Goal: Task Accomplishment & Management: Manage account settings

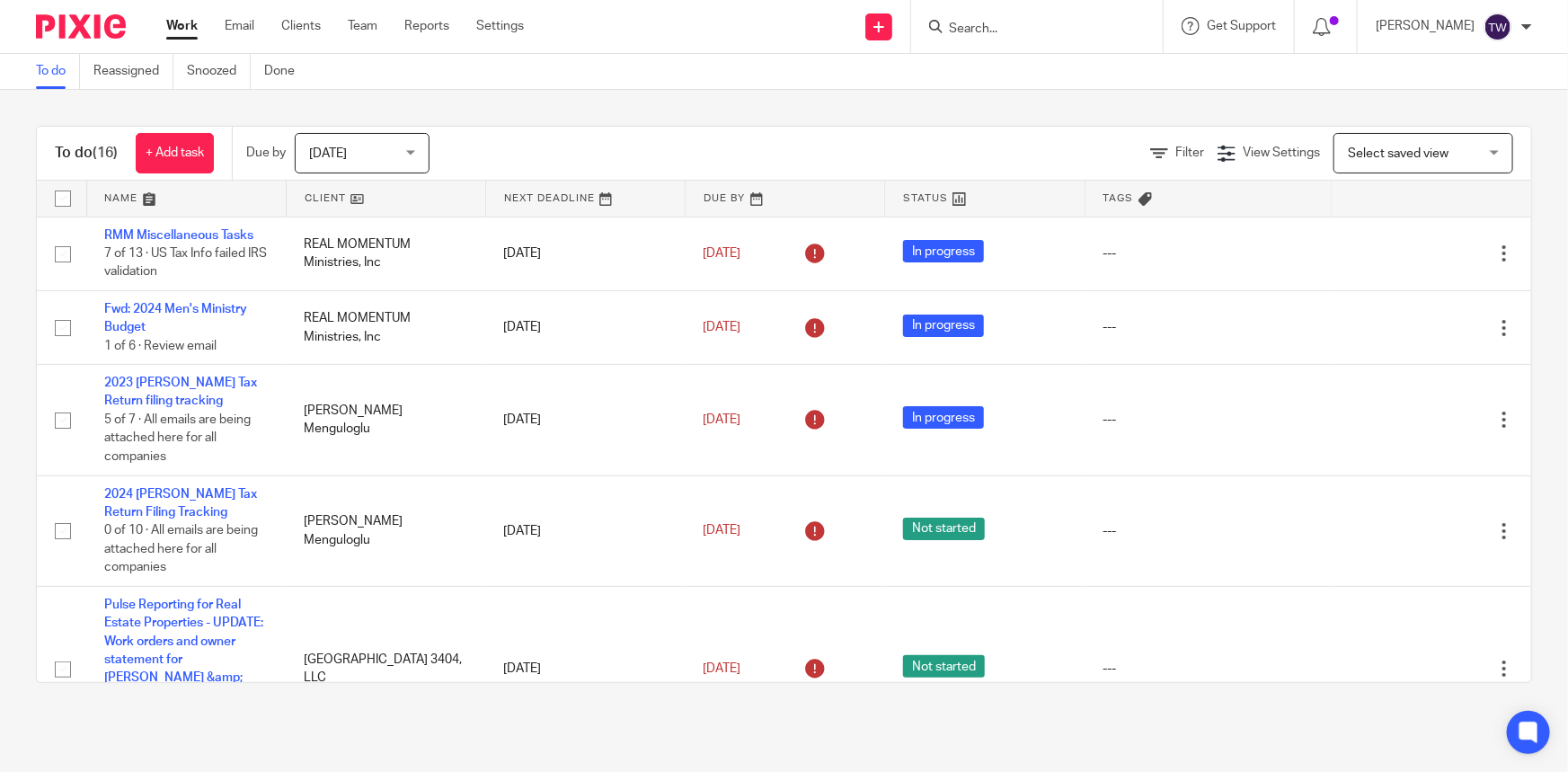
click at [695, 103] on div "To do (16) + Add task Due by [DATE] [DATE] [DATE] [DATE] This week Next week Th…" at bounding box center [784, 404] width 1568 height 629
click at [228, 25] on link "Email" at bounding box center [239, 27] width 29 height 18
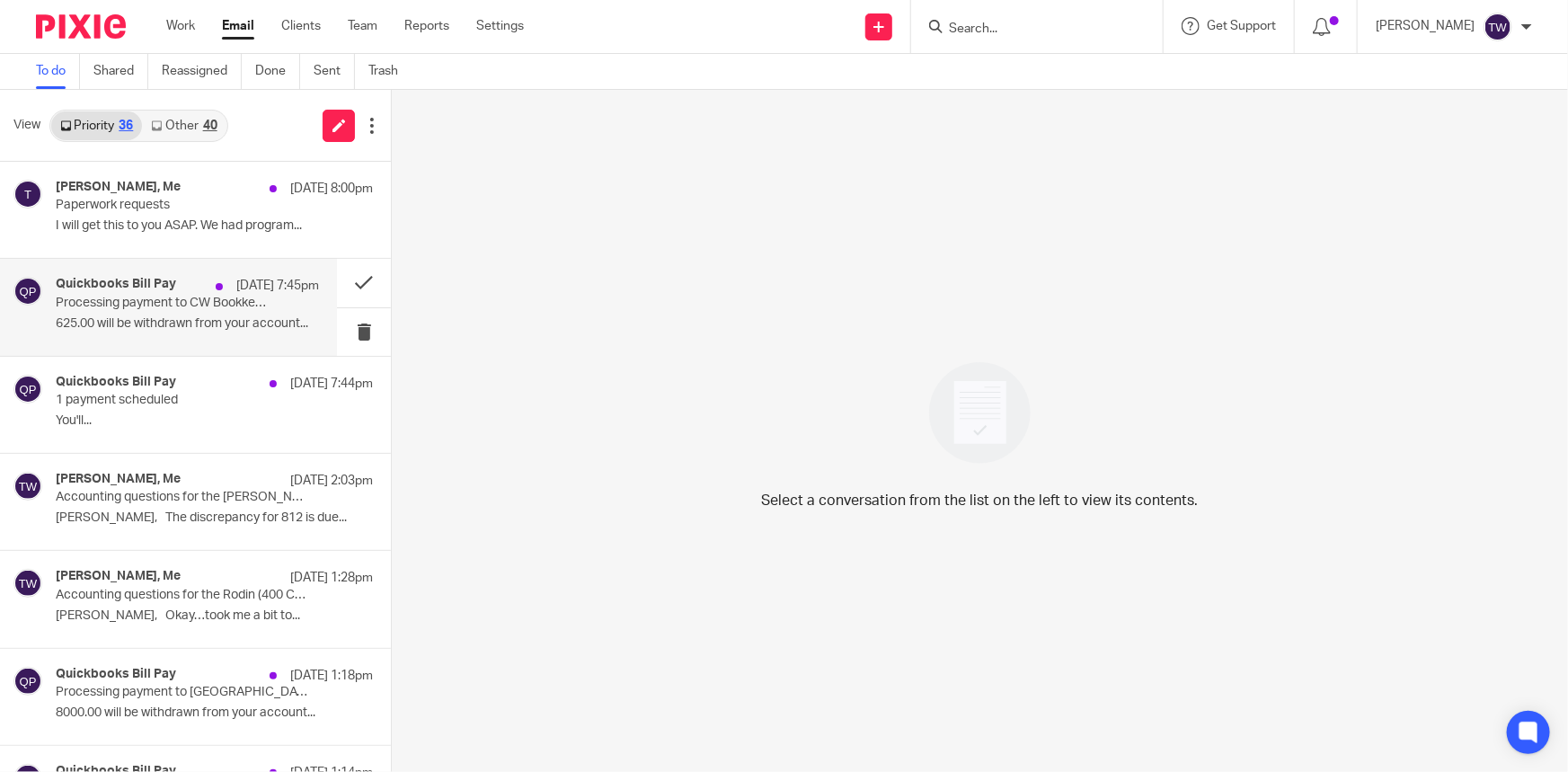
click at [135, 312] on div "Quickbooks Bill Pay Sep 16 7:45pm Processing payment to CW Bookkeeping, LLC 625…" at bounding box center [188, 307] width 264 height 60
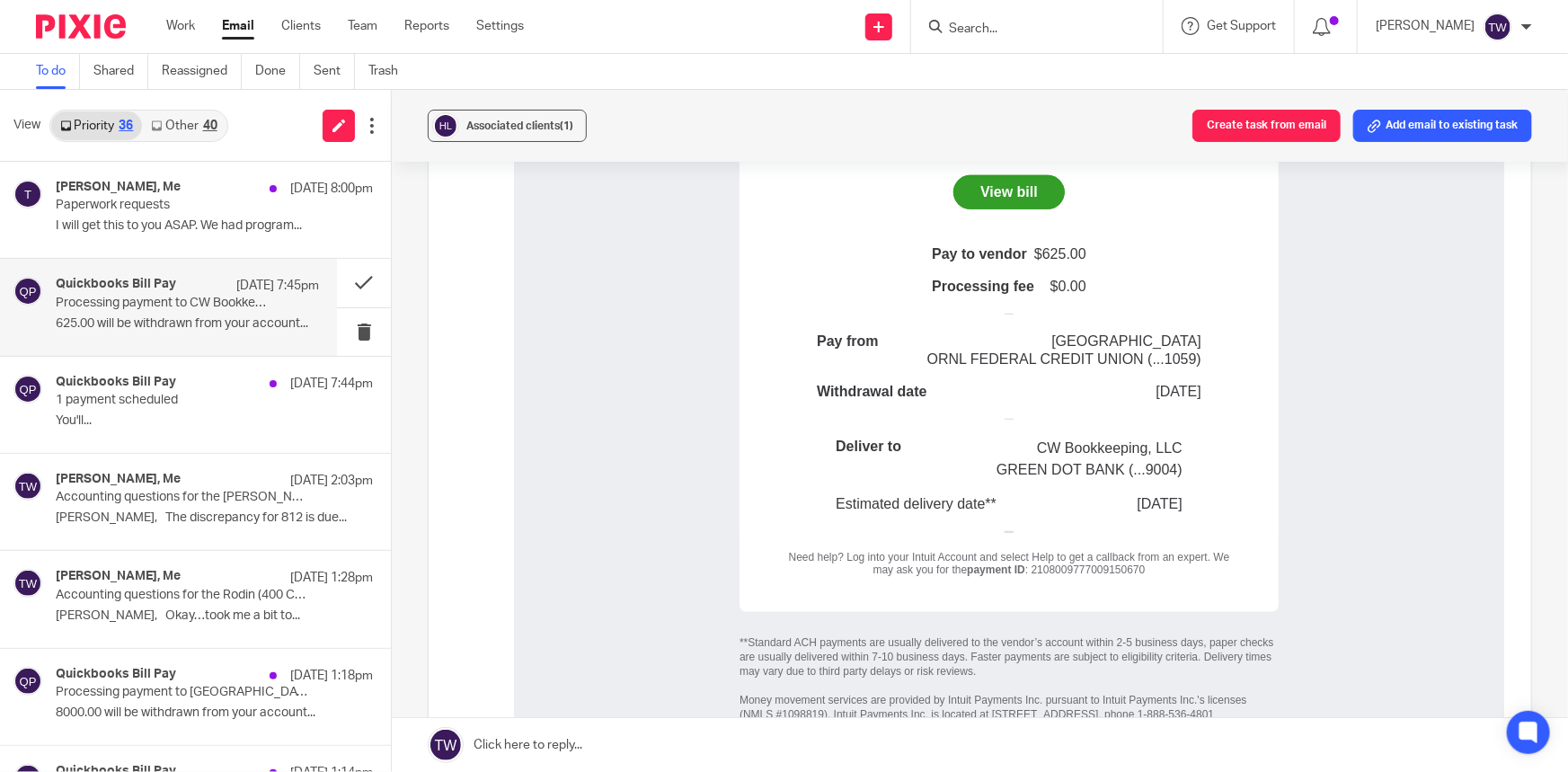
scroll to position [490, 0]
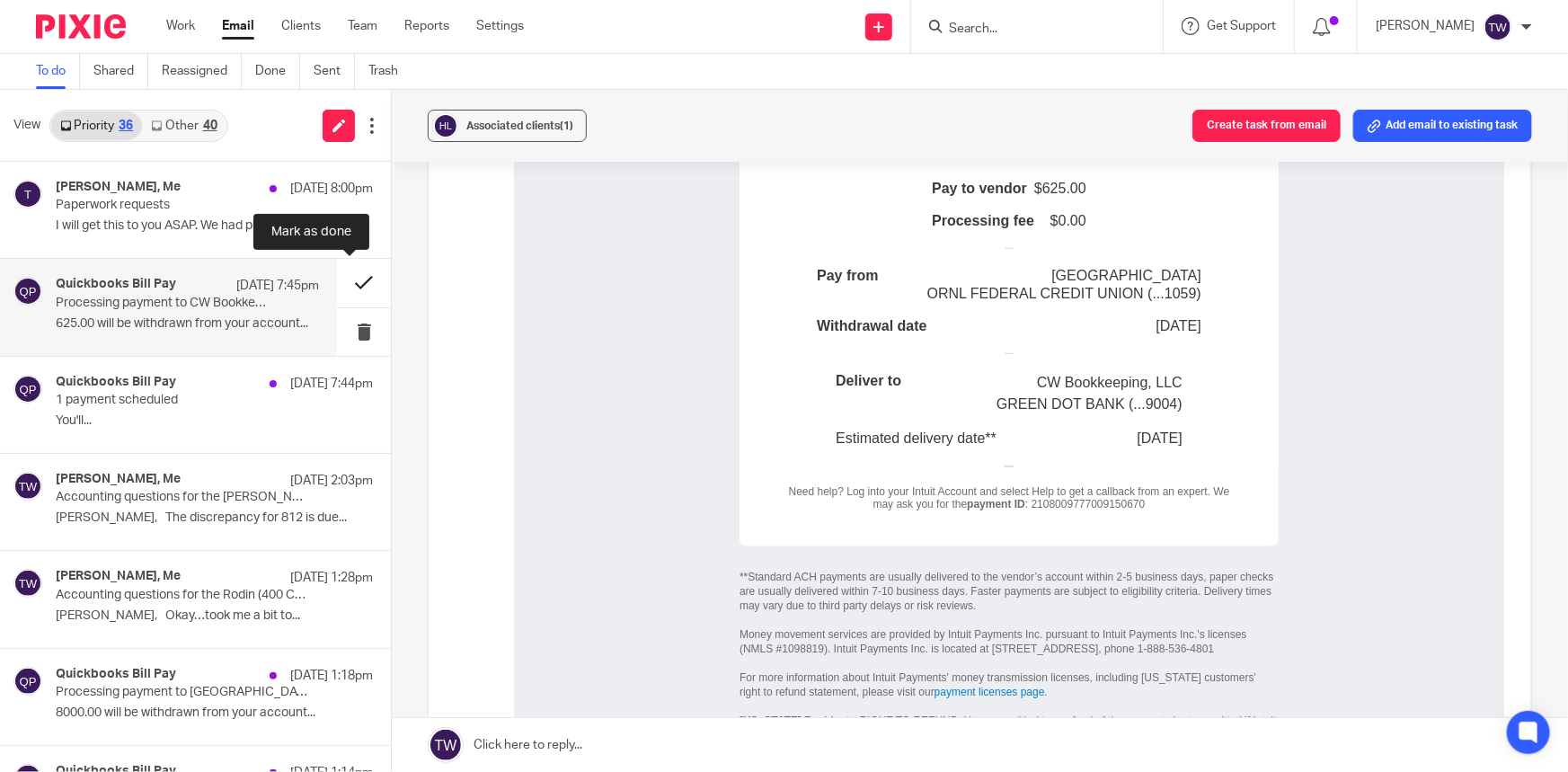
click at [353, 283] on button at bounding box center [363, 283] width 54 height 48
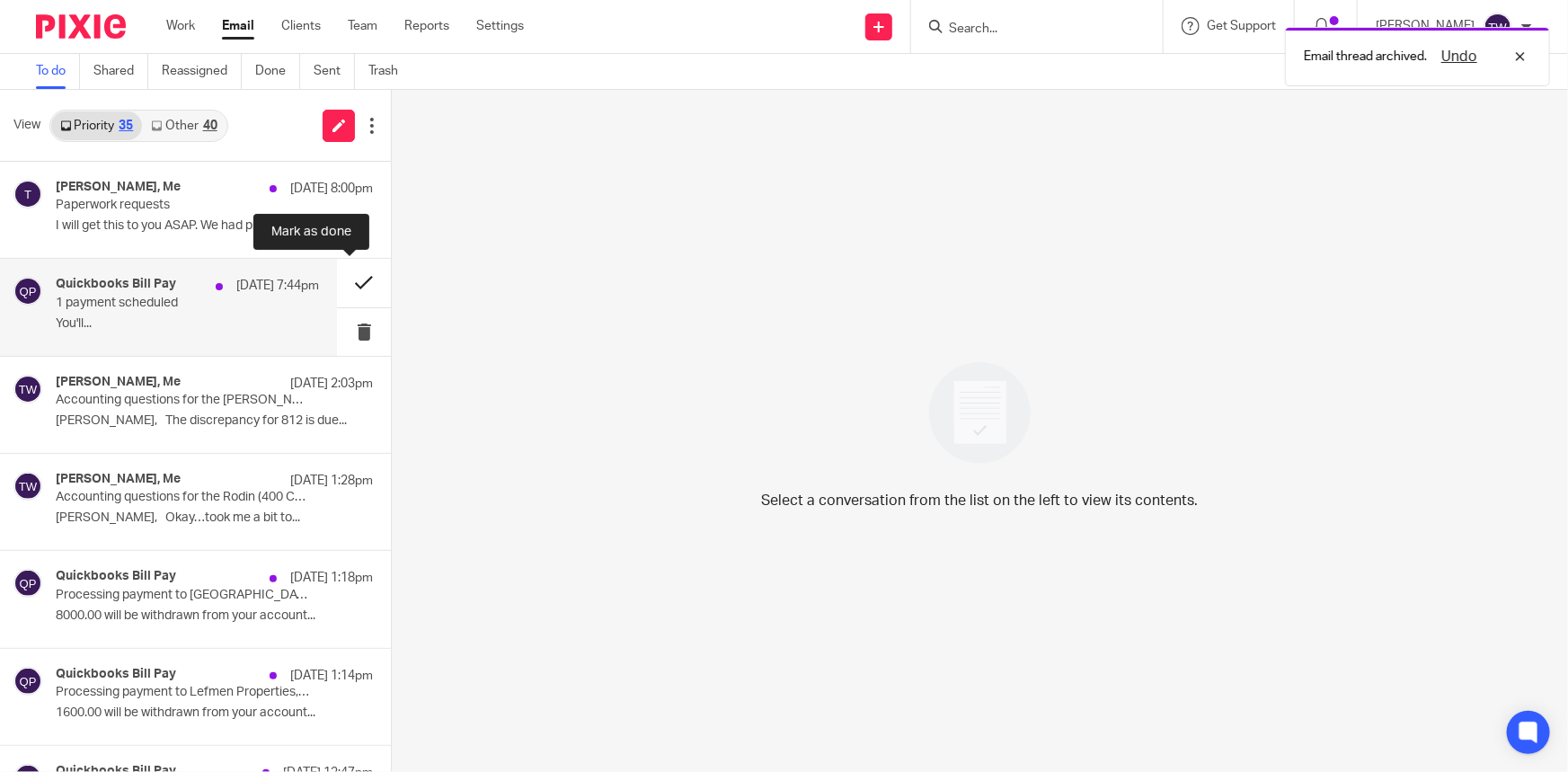
click at [351, 283] on button at bounding box center [363, 283] width 54 height 48
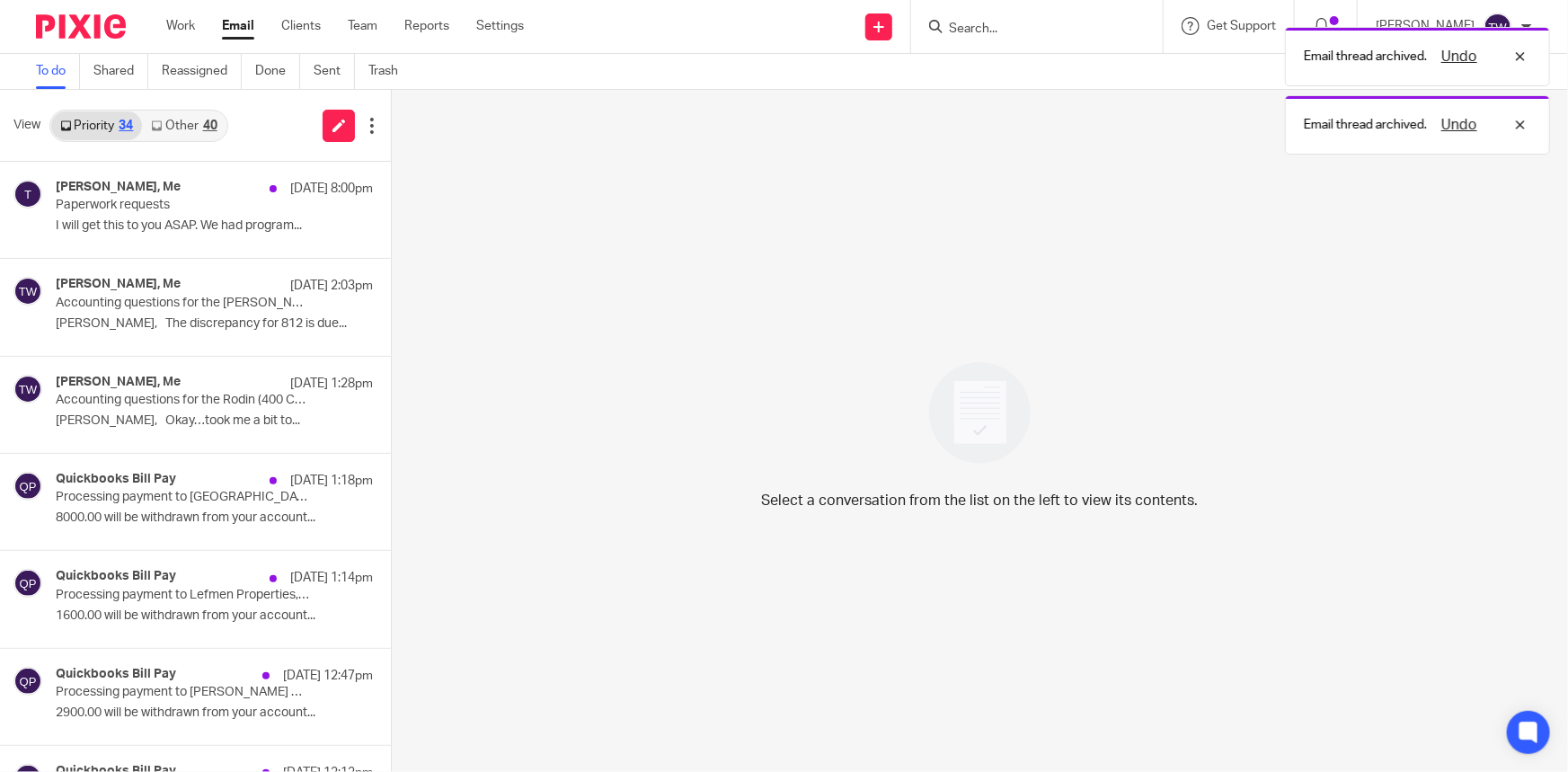
click at [163, 134] on link "Other 40" at bounding box center [183, 125] width 83 height 28
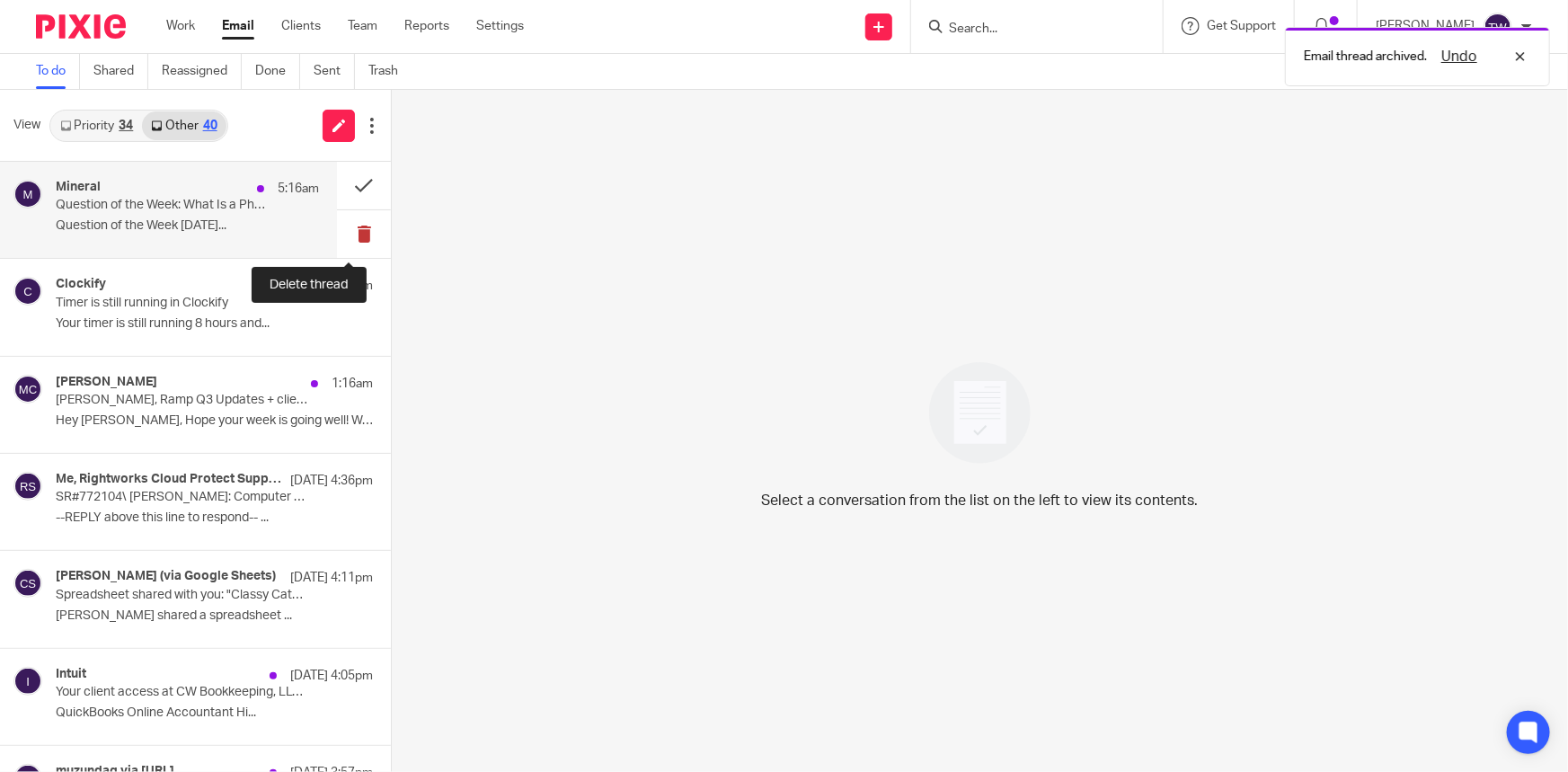
click at [344, 235] on button at bounding box center [363, 234] width 54 height 48
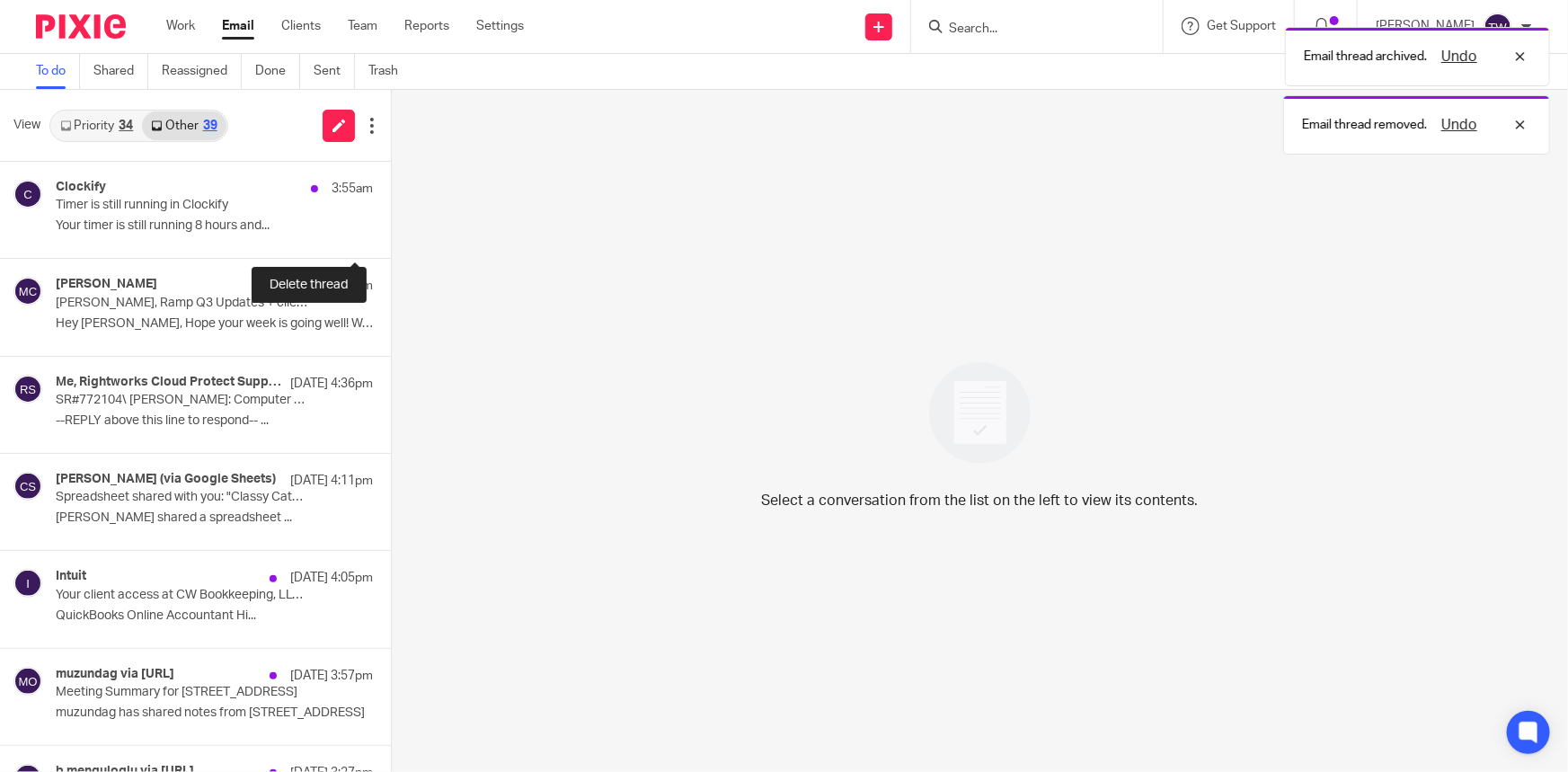
click at [391, 235] on button at bounding box center [398, 234] width 15 height 48
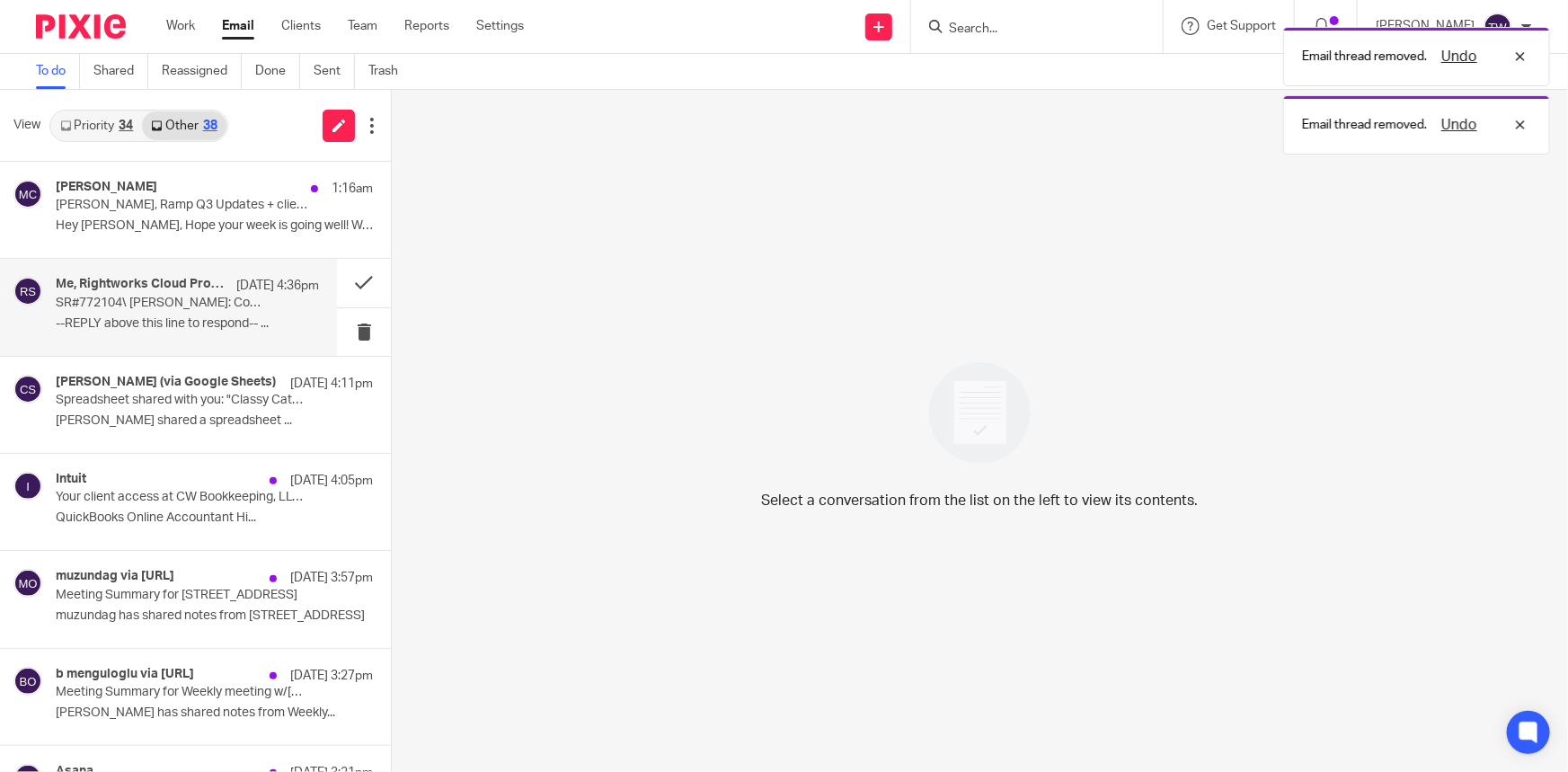
click at [157, 315] on div "Me, Rightworks Cloud Protect Support Sep 16 4:36pm SR#772104\ Timothy J. Weaver…" at bounding box center [188, 307] width 264 height 60
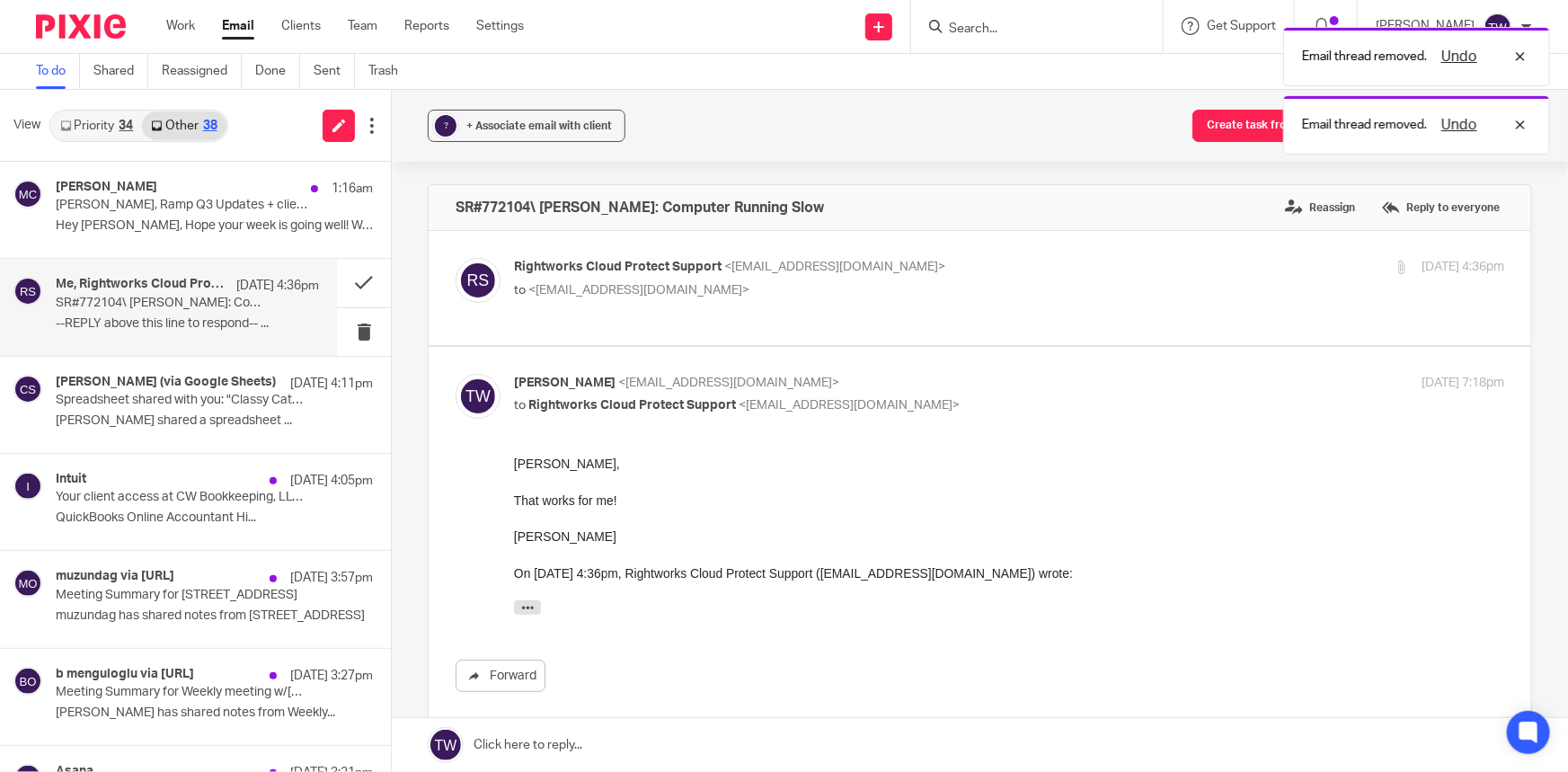
scroll to position [0, 0]
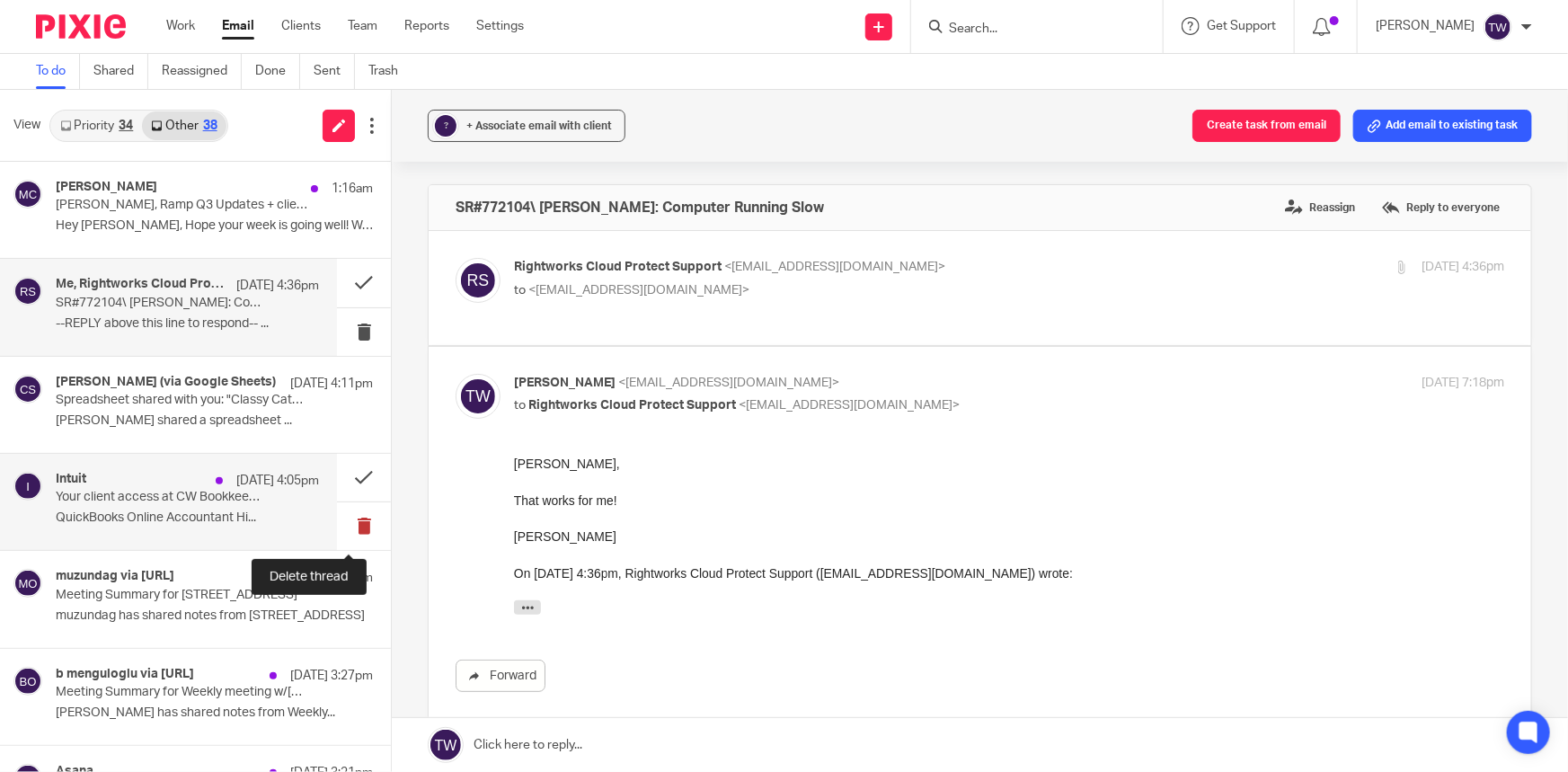
click at [350, 522] on button at bounding box center [363, 527] width 54 height 48
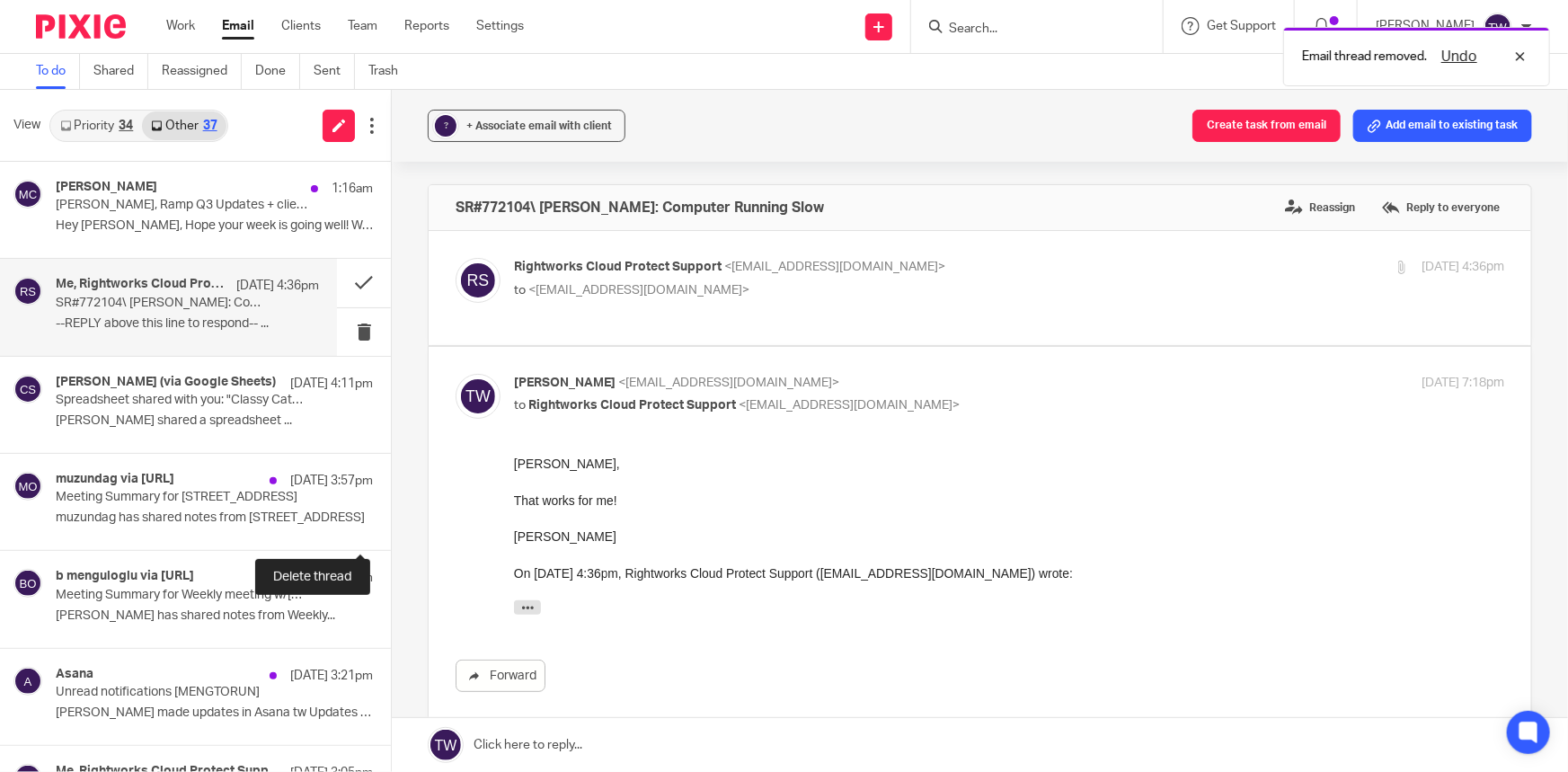
click at [391, 521] on button at bounding box center [398, 527] width 15 height 48
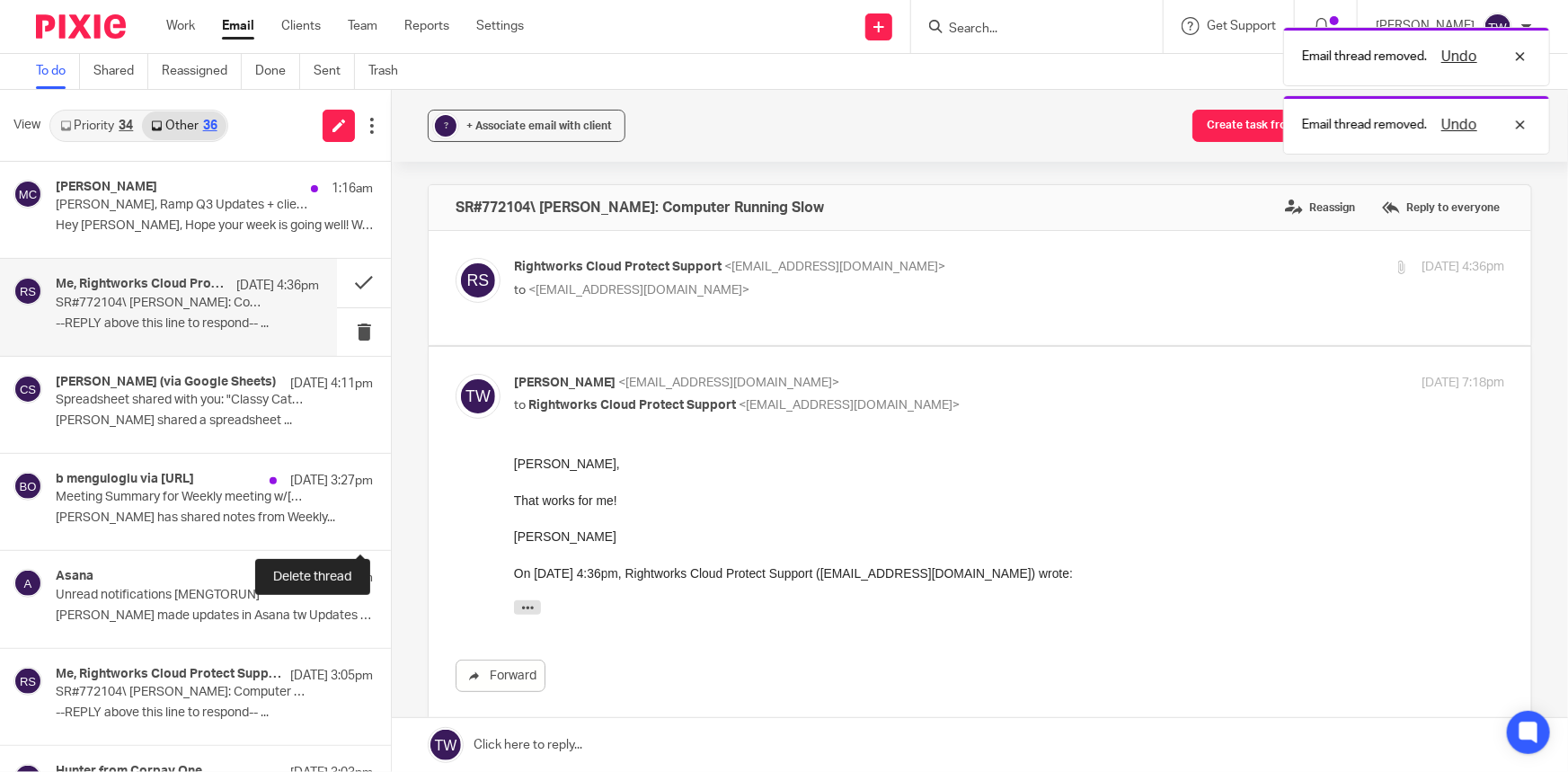
click at [391, 521] on button at bounding box center [398, 527] width 15 height 48
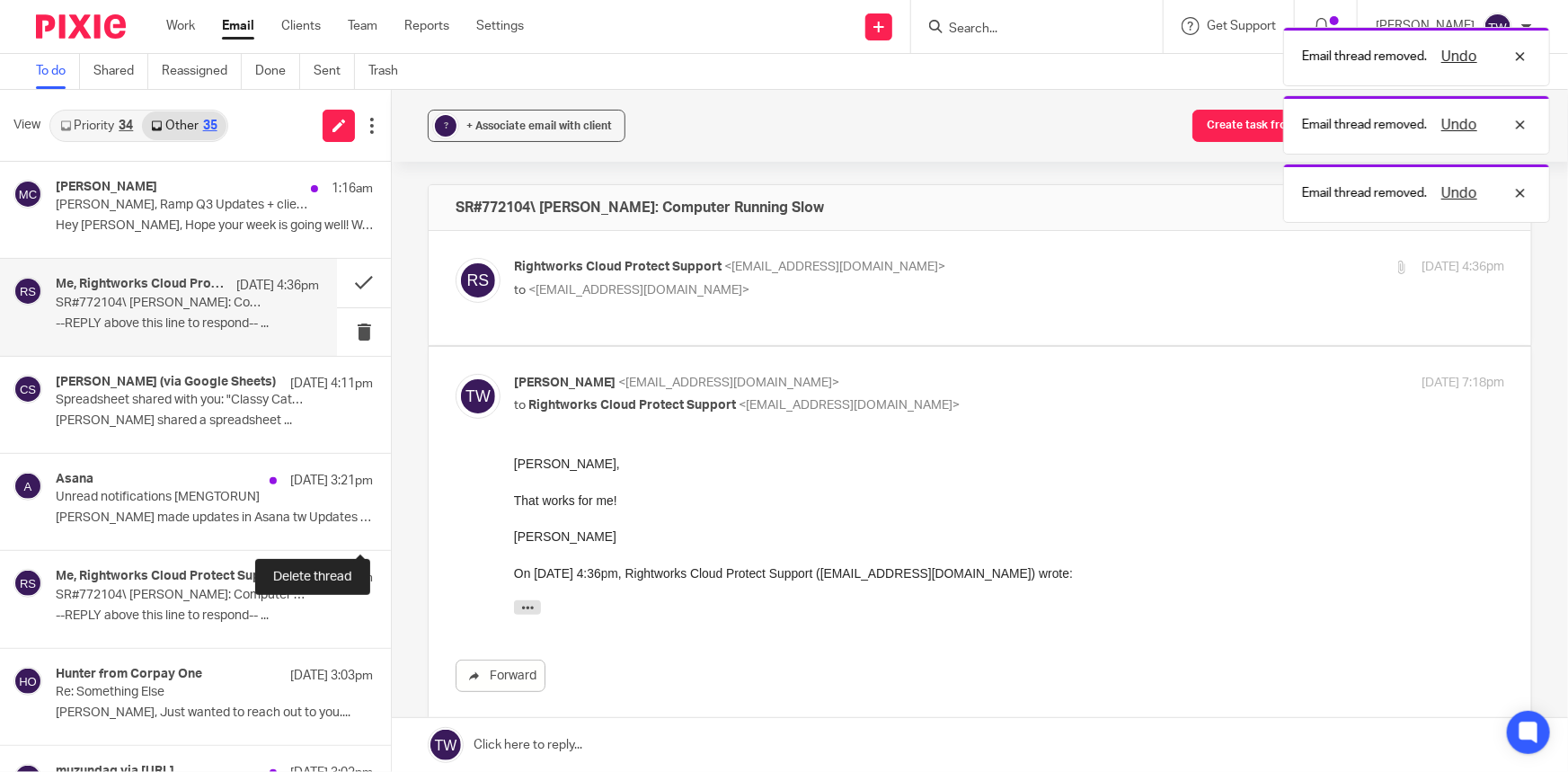
click at [391, 521] on button at bounding box center [398, 527] width 15 height 48
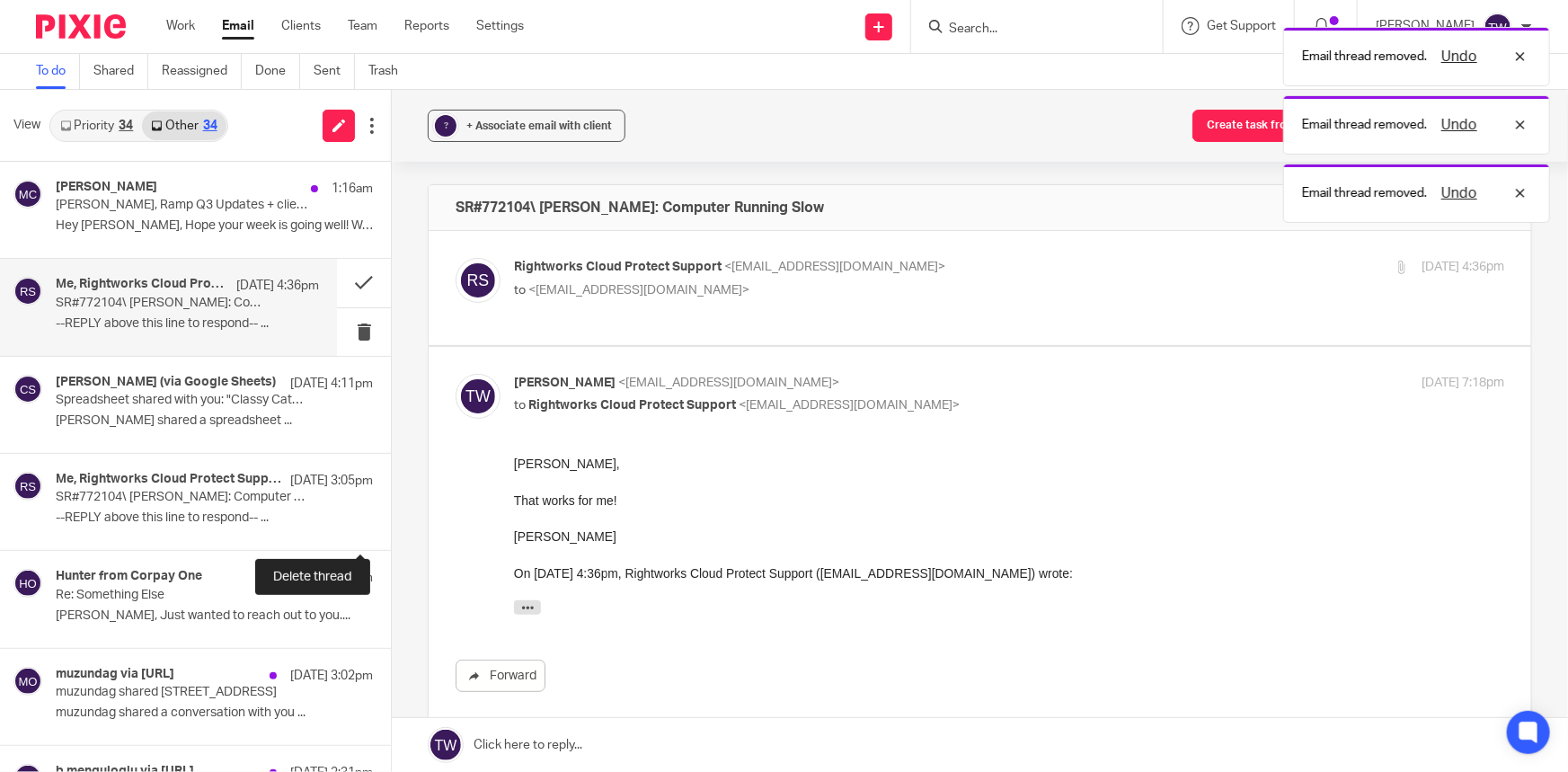
click at [391, 521] on button at bounding box center [398, 527] width 15 height 48
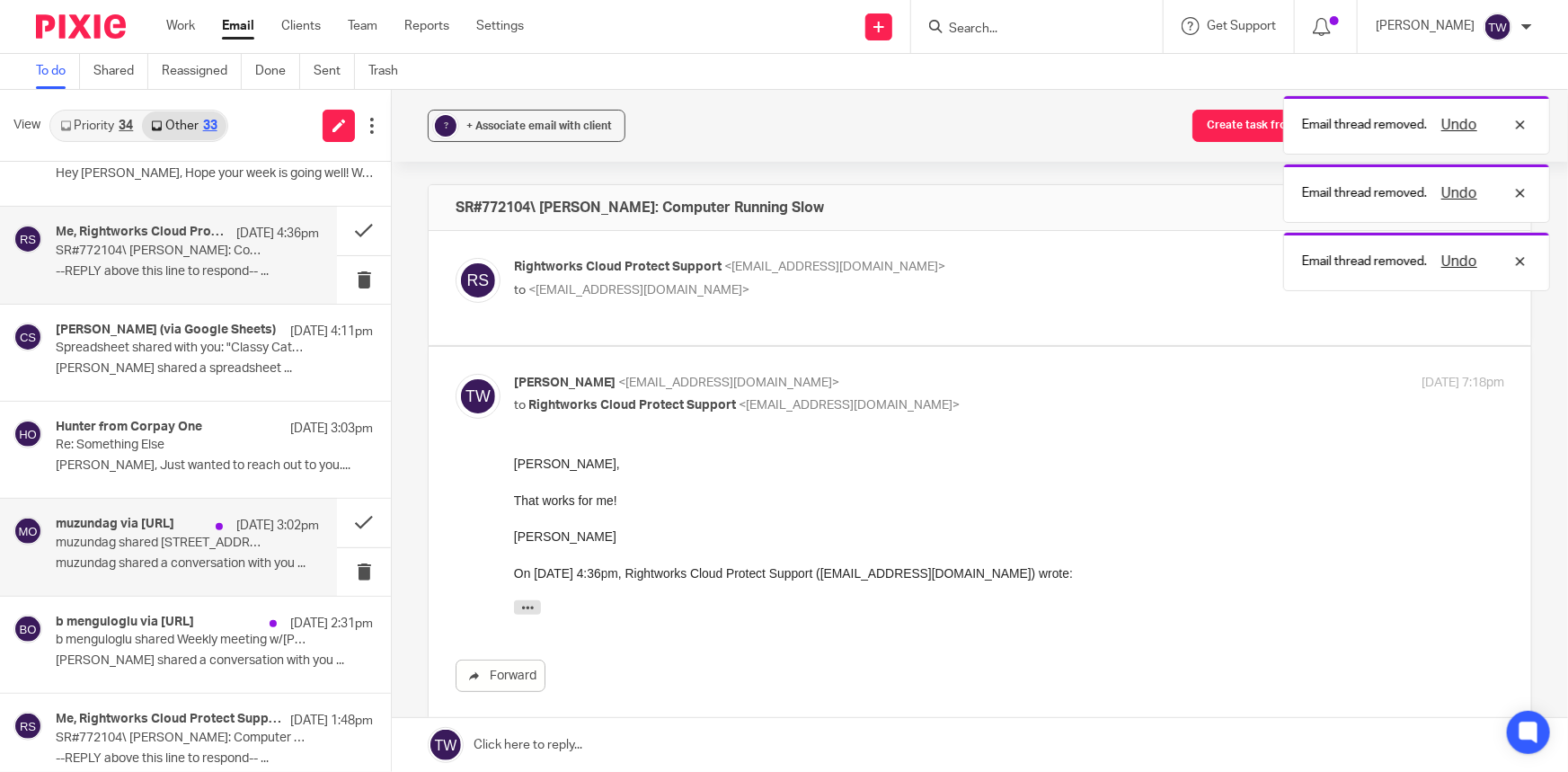
scroll to position [163, 0]
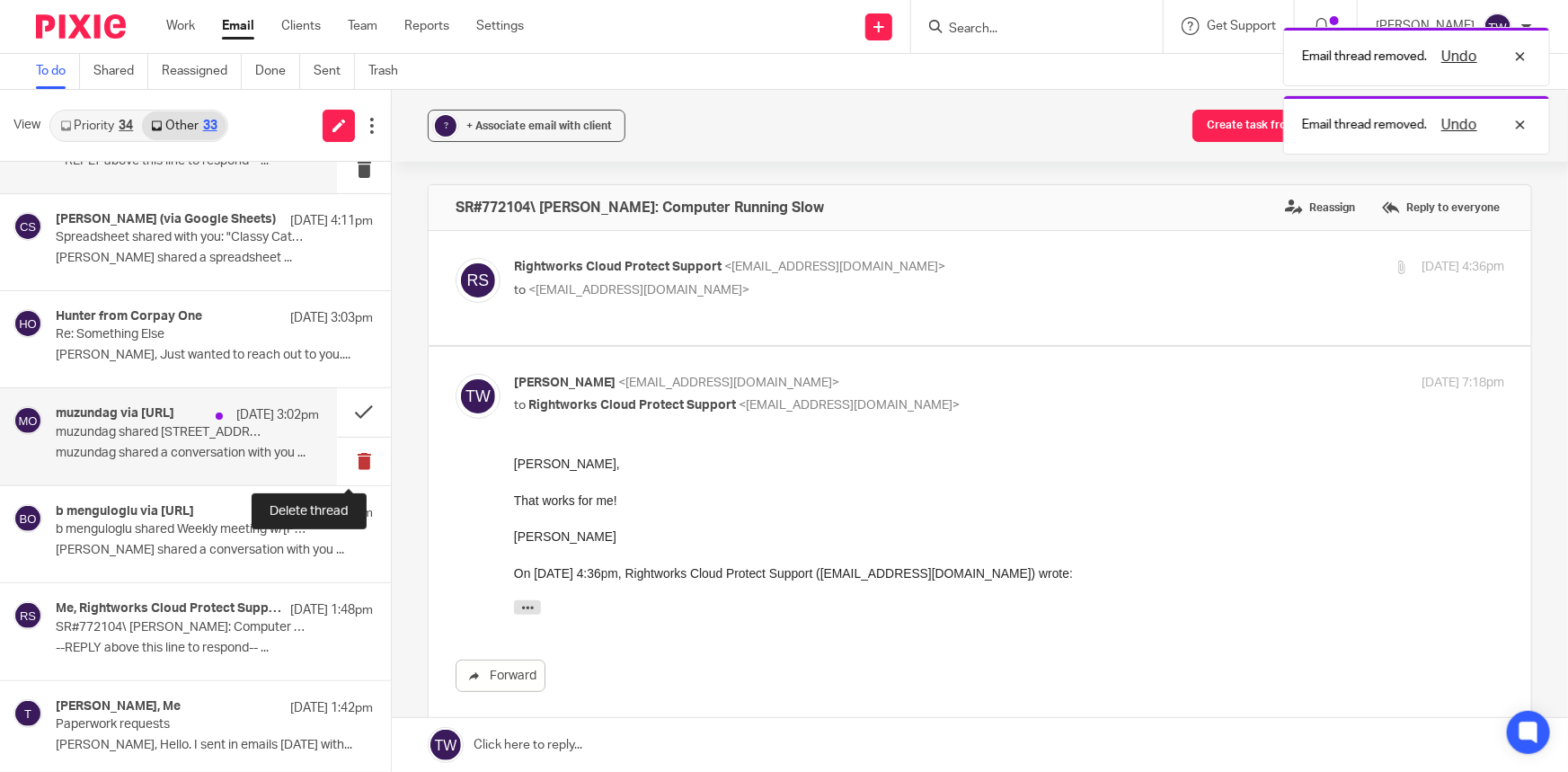
click at [351, 462] on button at bounding box center [363, 462] width 54 height 48
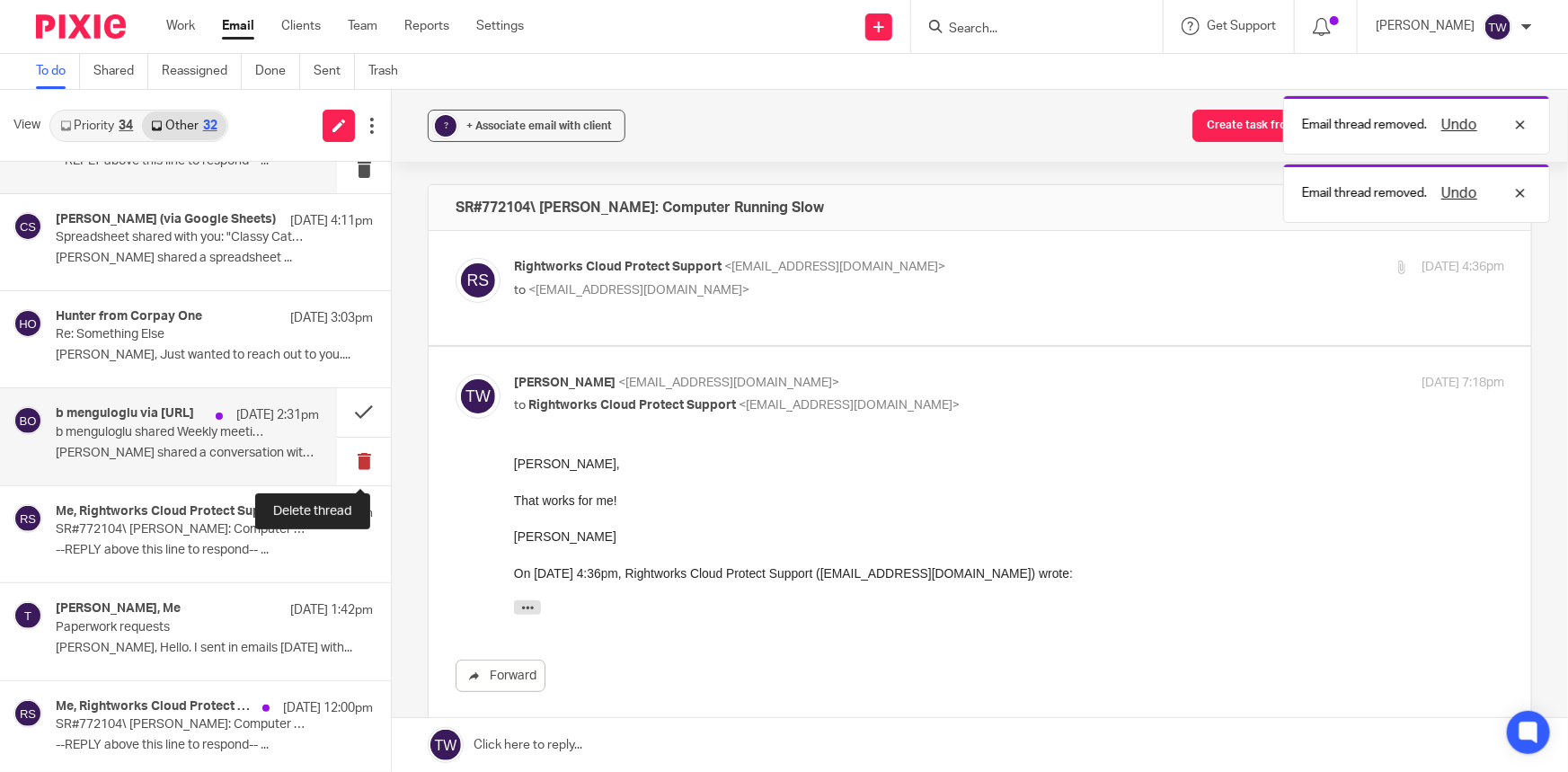
click at [354, 462] on button at bounding box center [363, 462] width 54 height 48
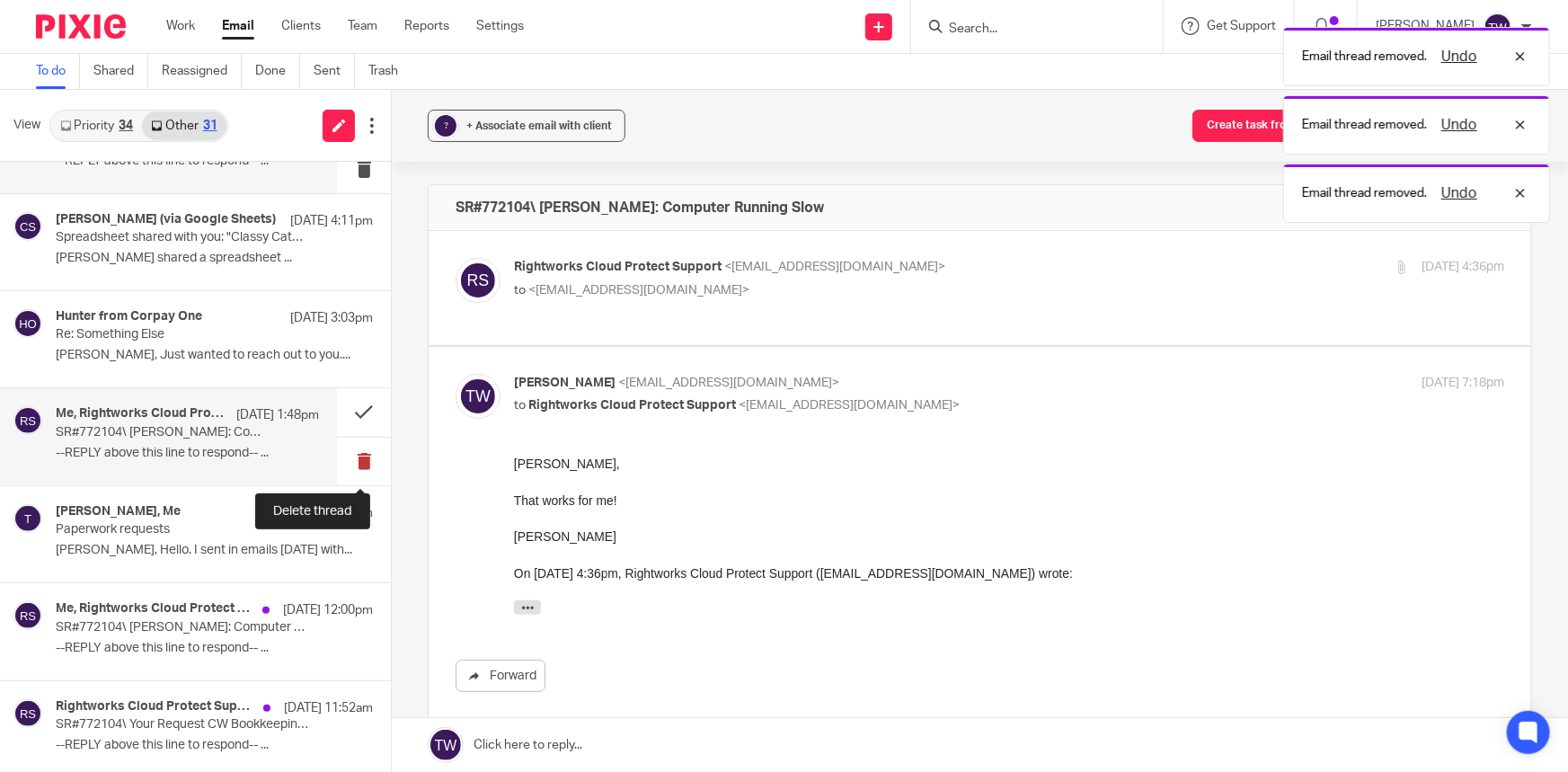
click at [355, 462] on button at bounding box center [363, 462] width 54 height 48
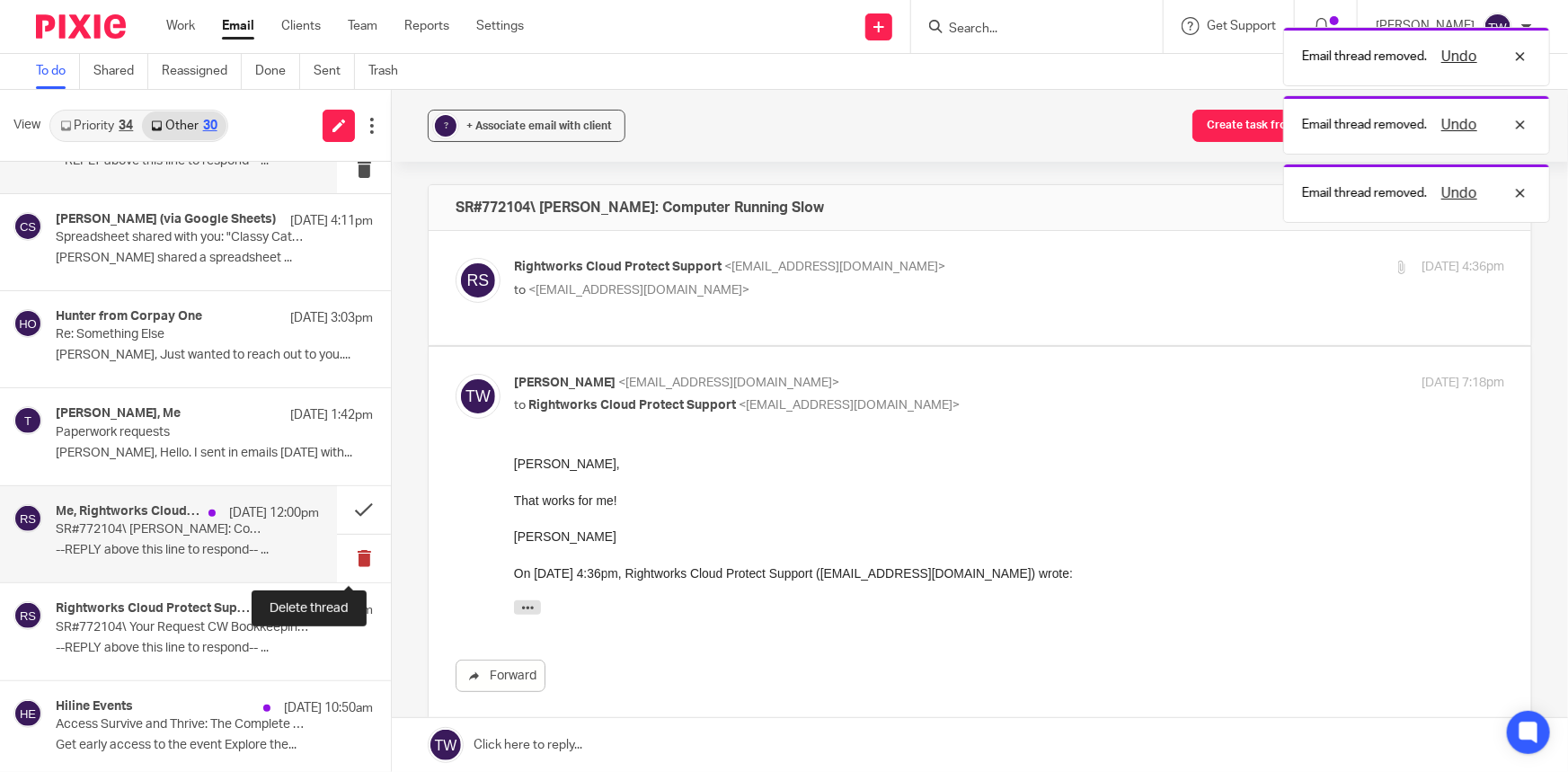
click at [346, 557] on button at bounding box center [363, 559] width 54 height 48
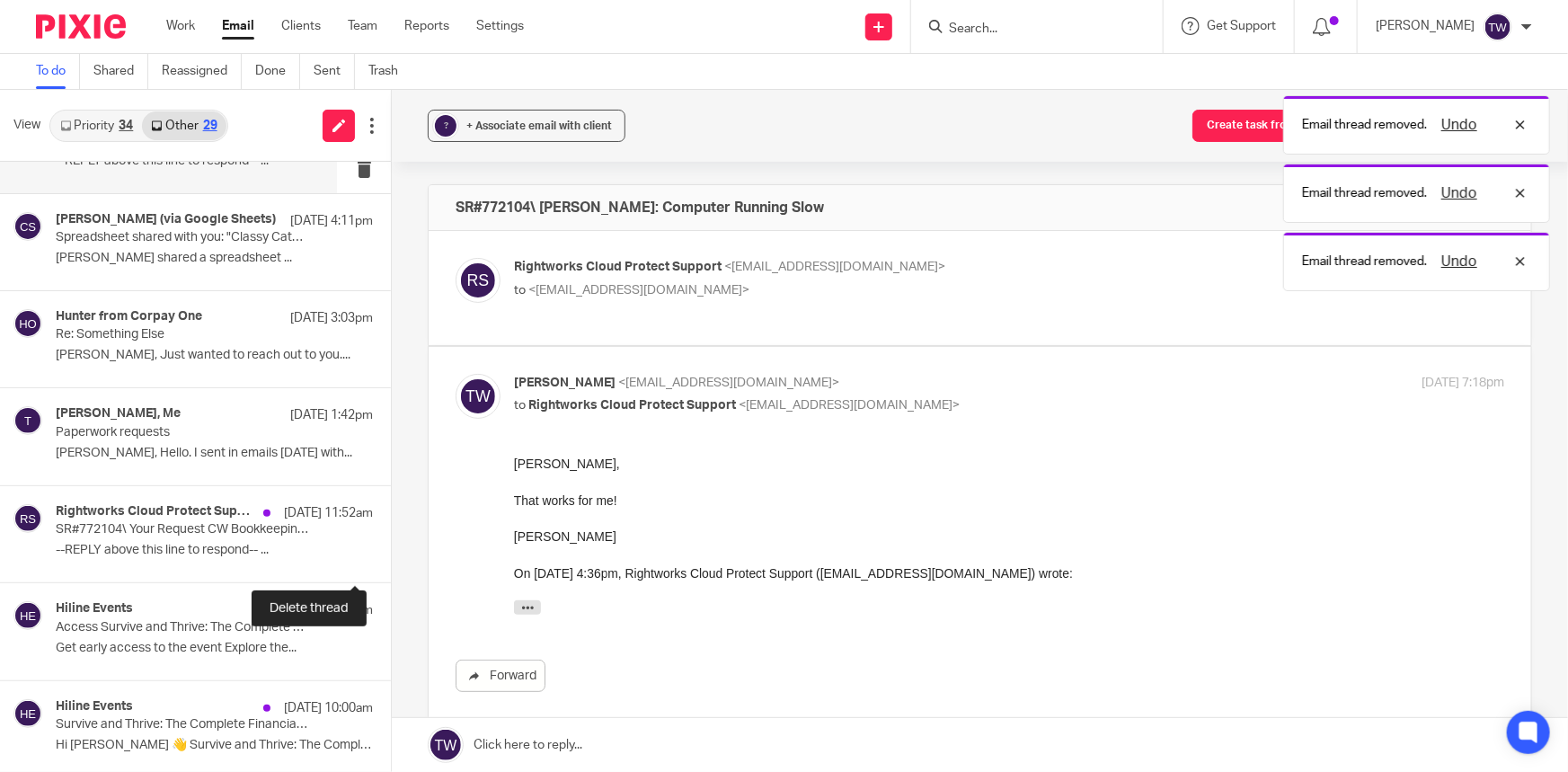
click at [391, 557] on button at bounding box center [398, 559] width 15 height 48
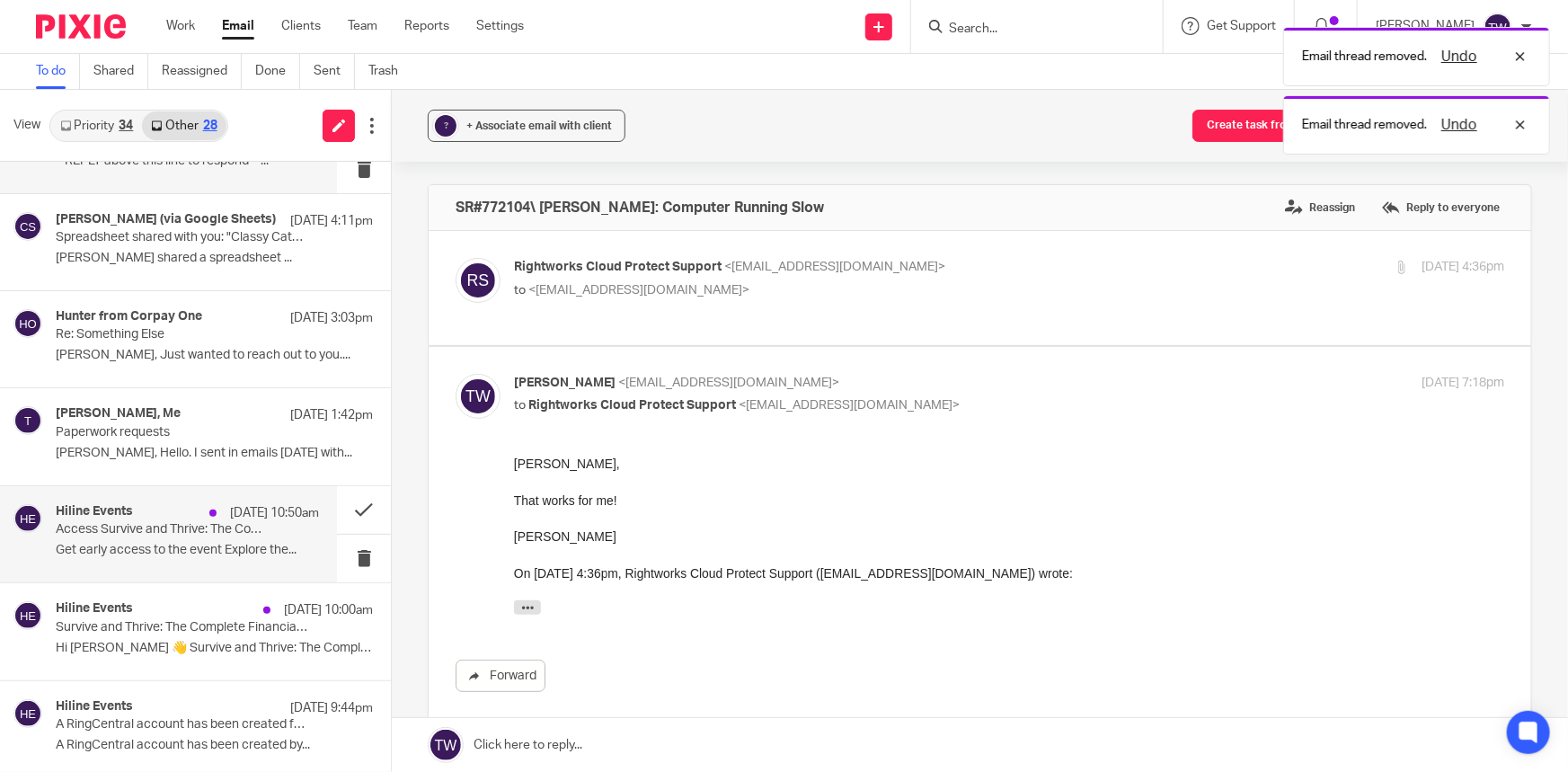
click at [172, 543] on p "Get early access to the event Explore the..." at bounding box center [188, 550] width 264 height 16
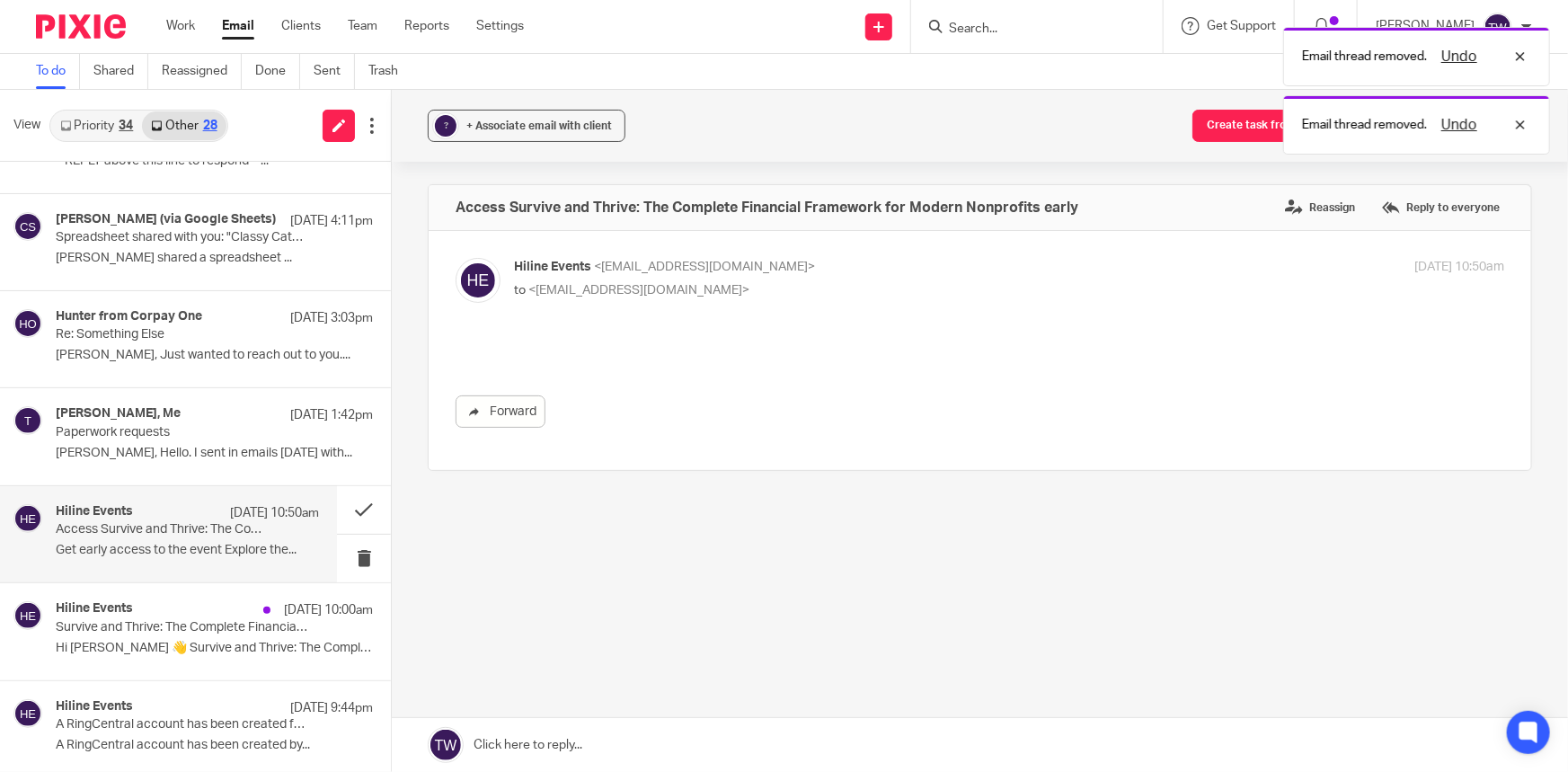
scroll to position [0, 0]
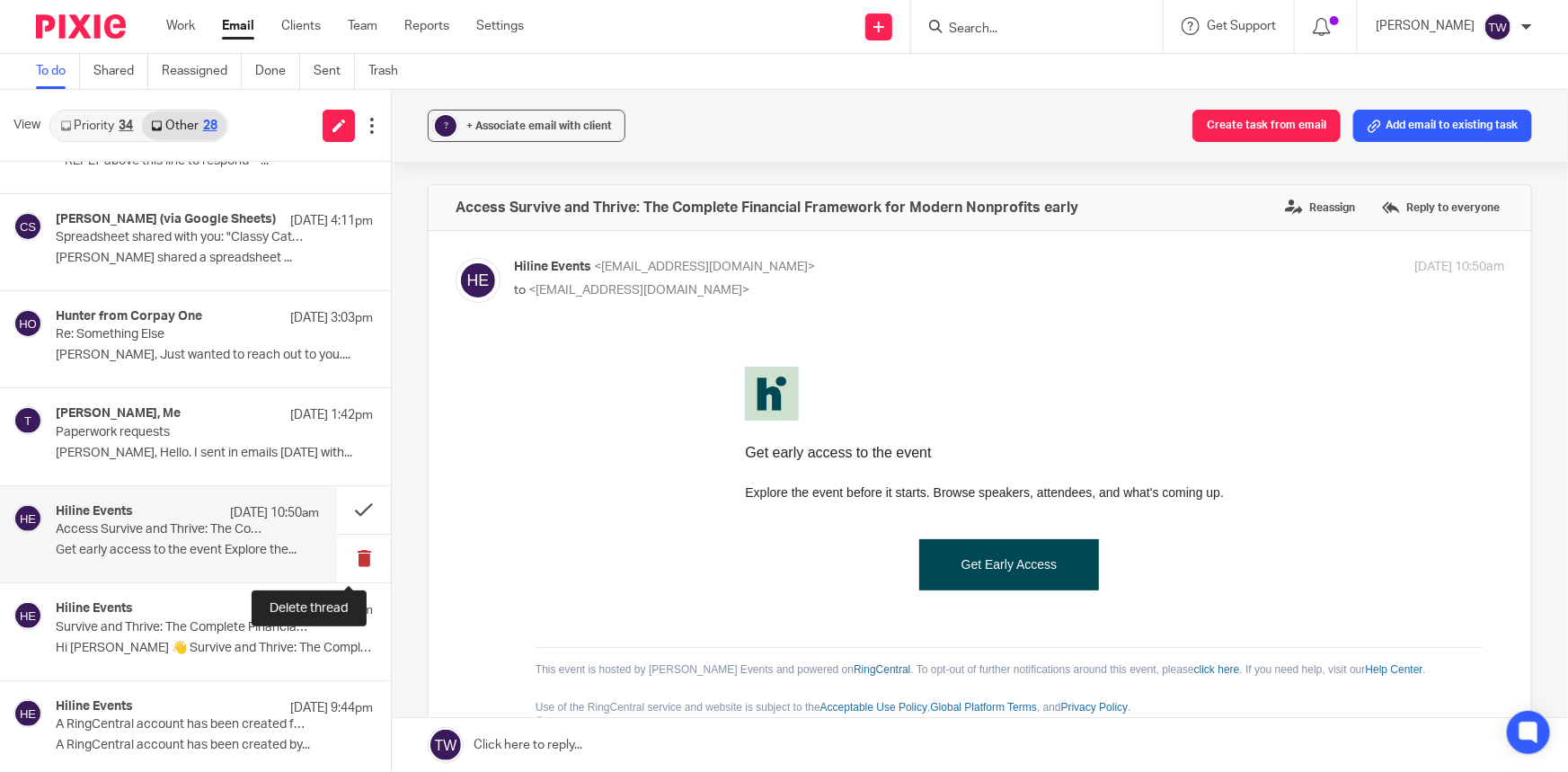
click at [350, 560] on button at bounding box center [363, 559] width 54 height 48
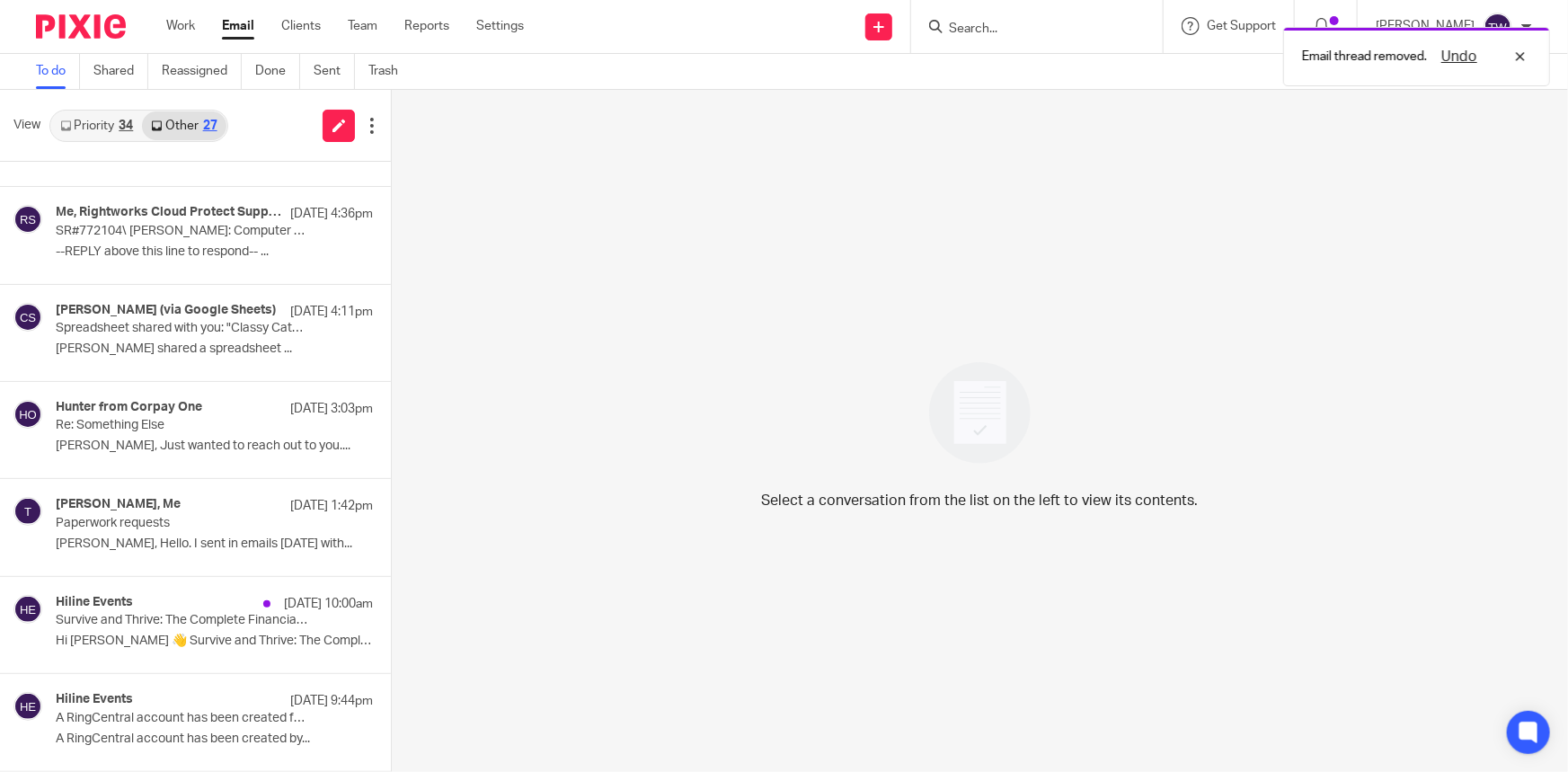
scroll to position [128, 0]
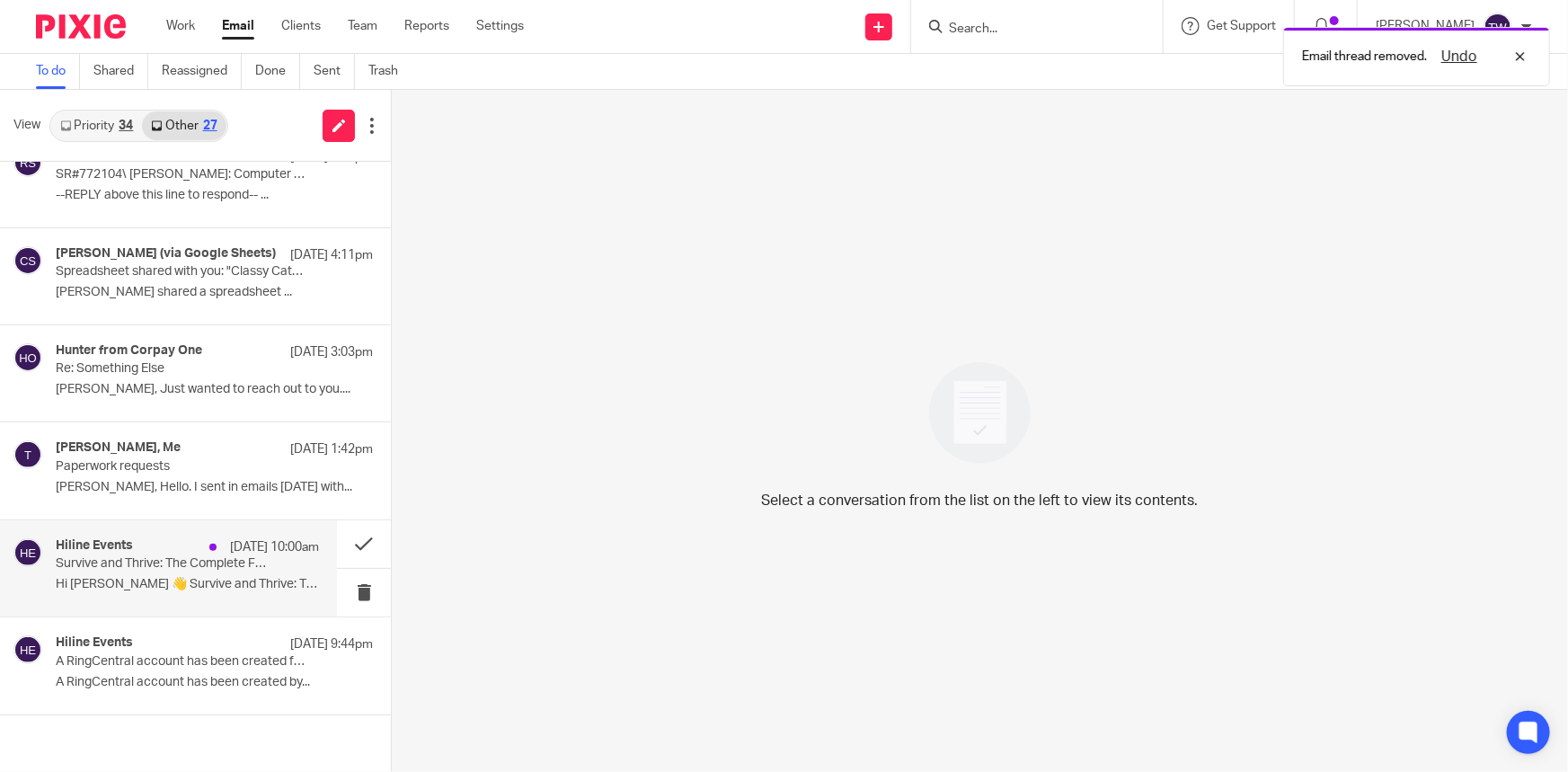
click at [275, 570] on div "Hiline Events Sep 16 10:00am Survive and Thrive: The Complete Financial Framewo…" at bounding box center [188, 569] width 264 height 60
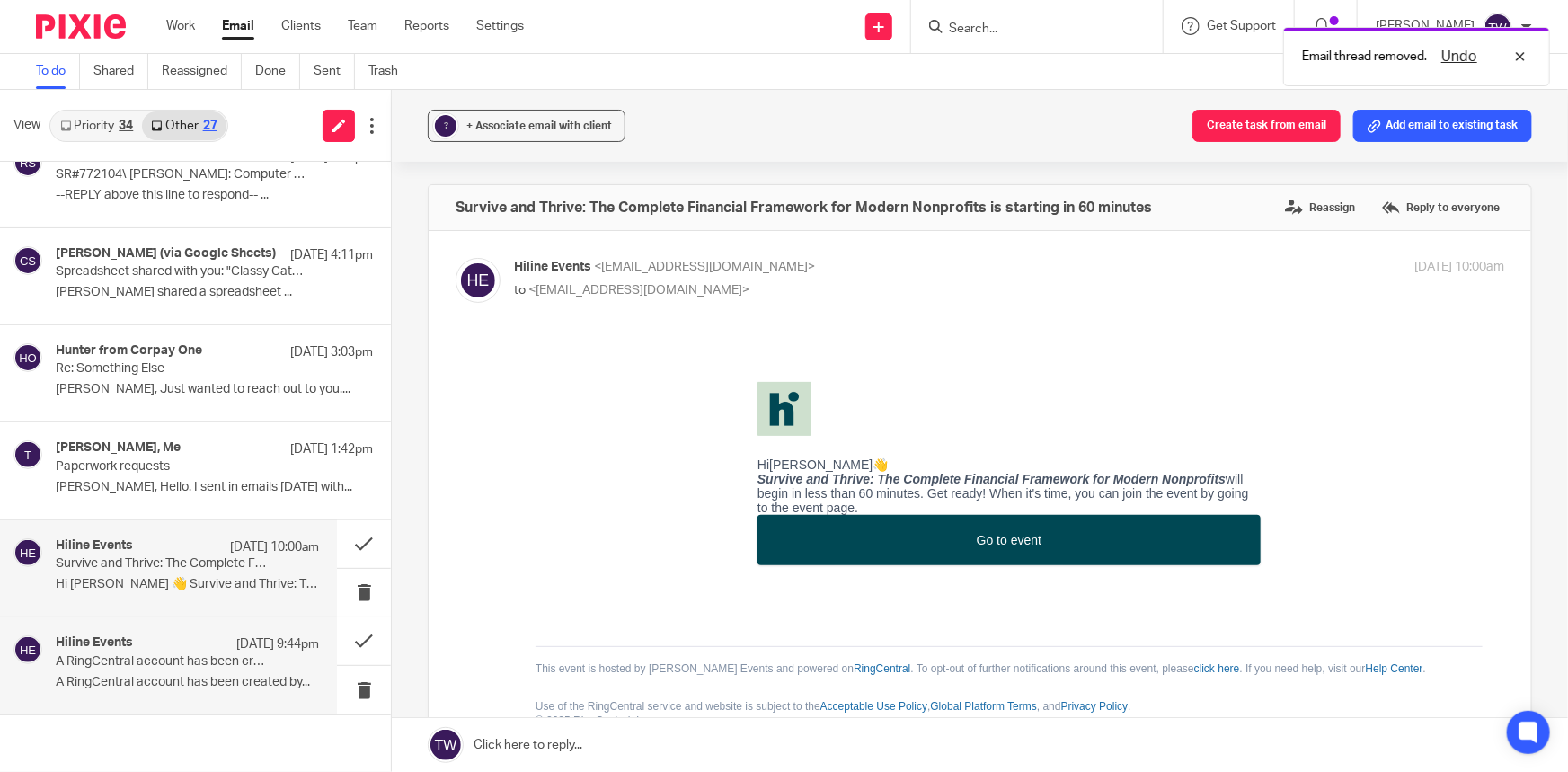
scroll to position [163, 0]
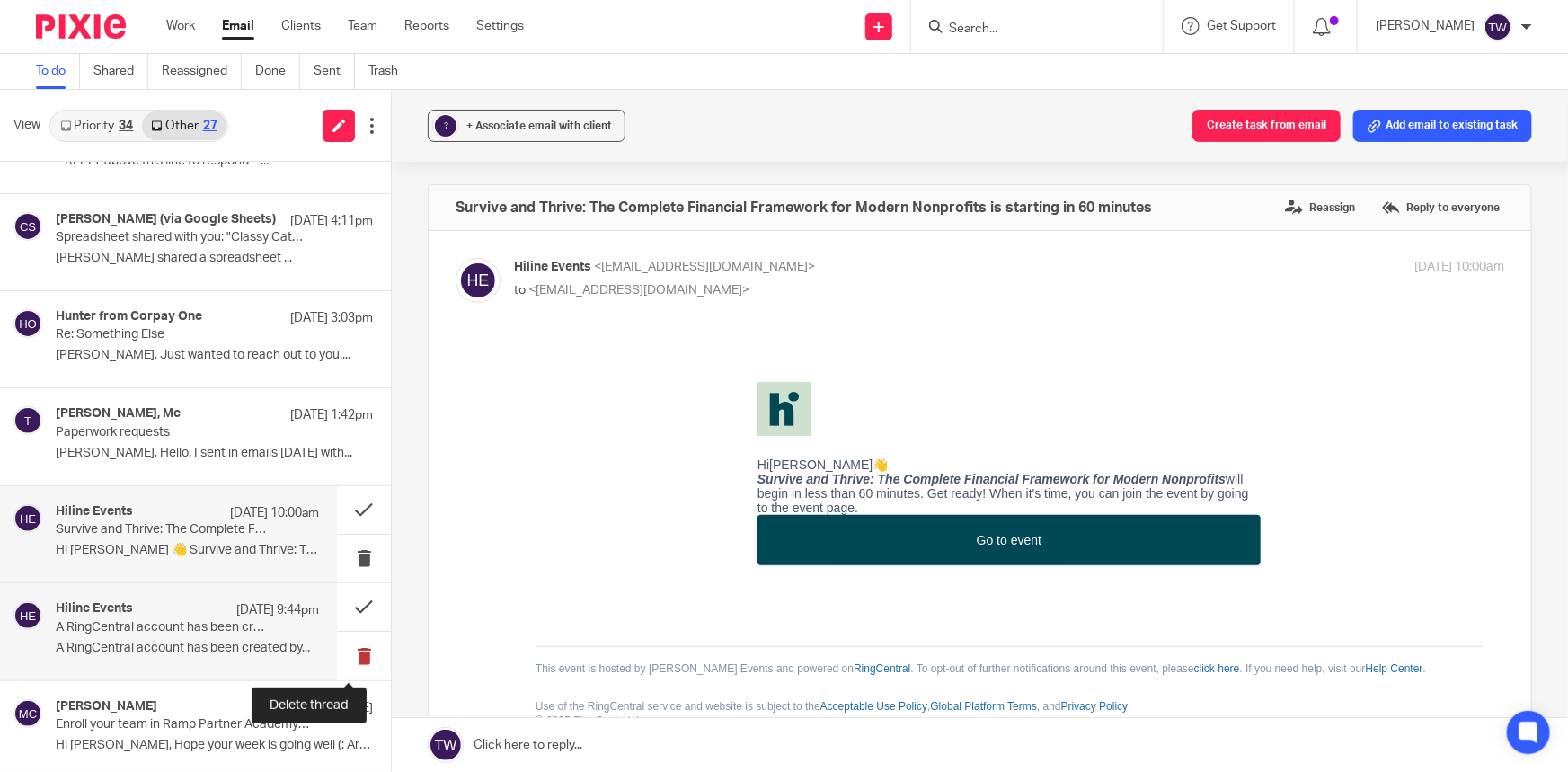
click at [350, 653] on button at bounding box center [363, 656] width 54 height 48
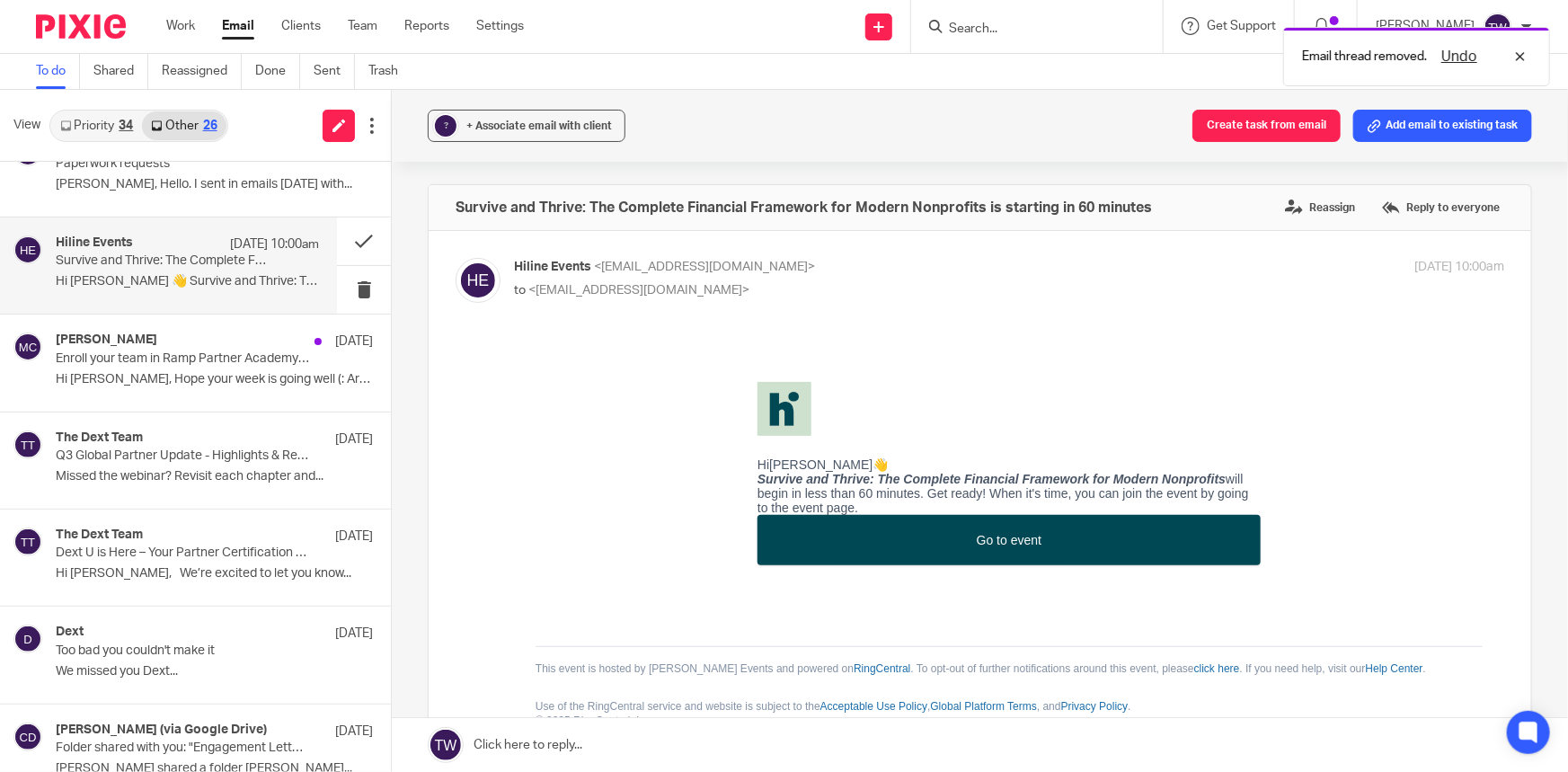
scroll to position [245, 0]
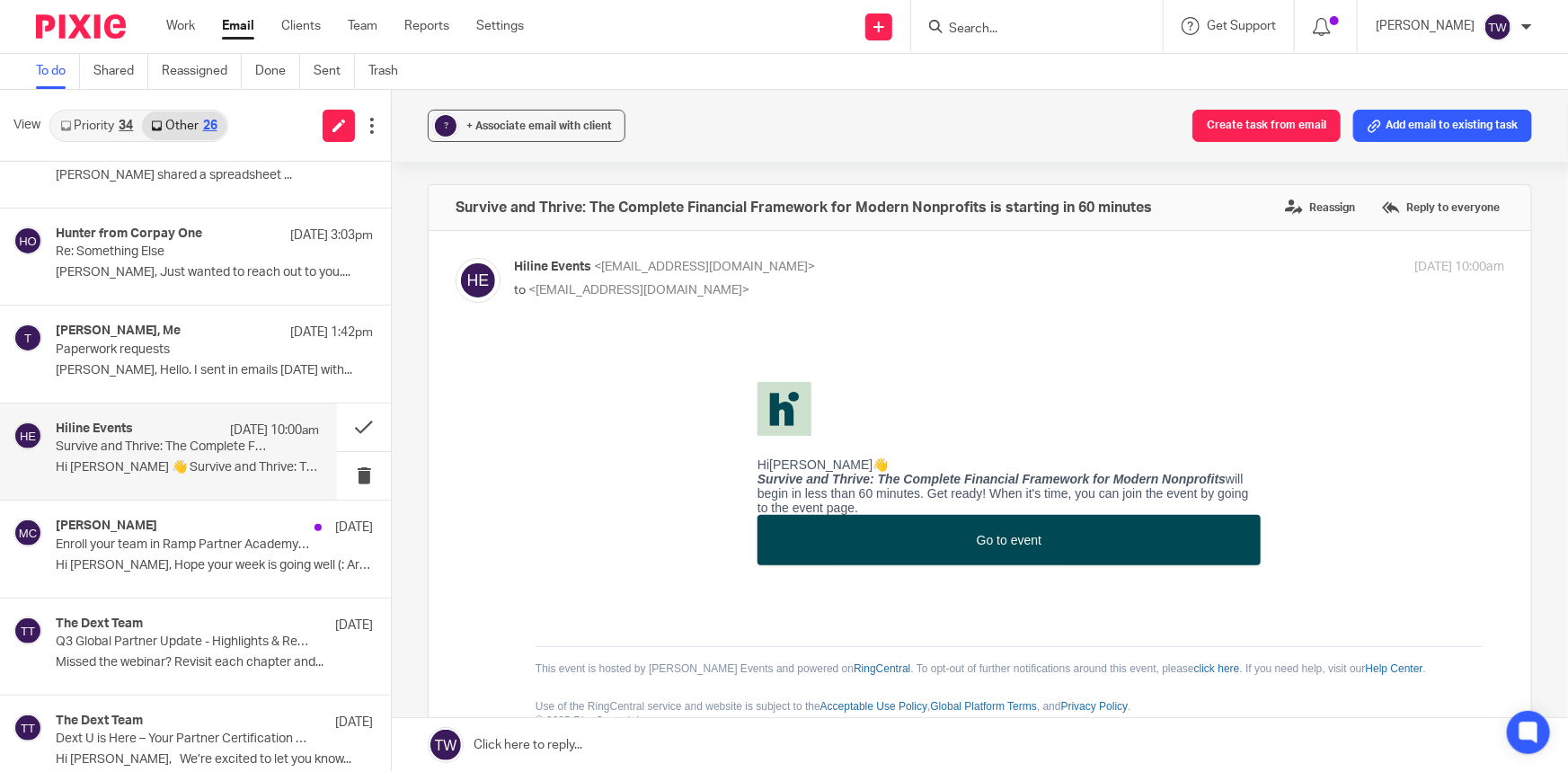
click at [81, 130] on link "Priority 34" at bounding box center [96, 125] width 91 height 28
